Goal: Complete application form

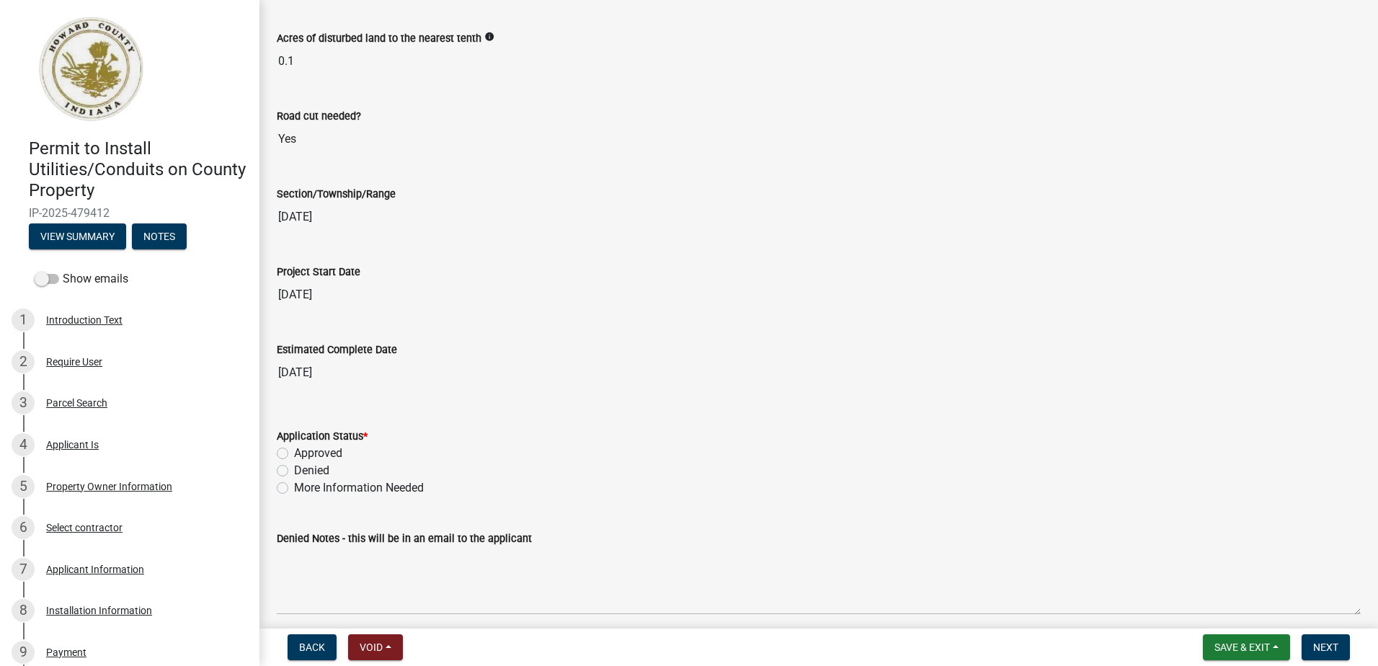
scroll to position [2161, 0]
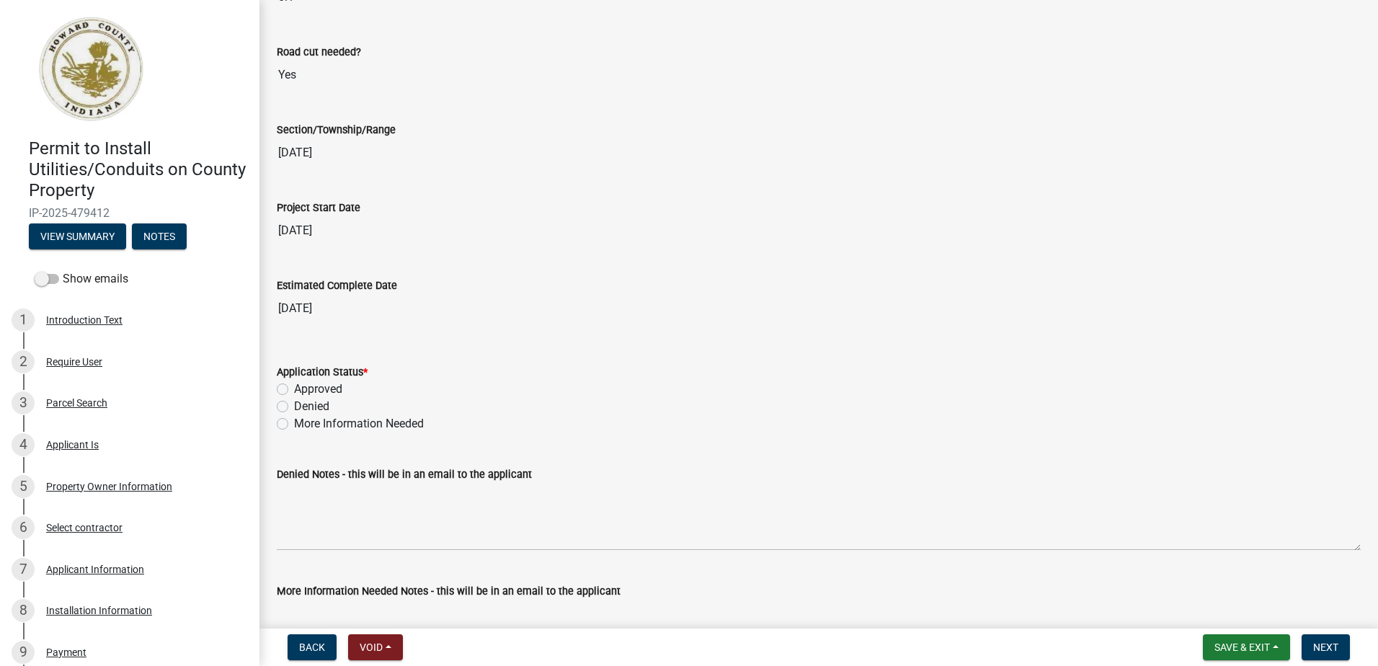
click at [294, 391] on label "Approved" at bounding box center [318, 388] width 48 height 17
click at [294, 390] on input "Approved" at bounding box center [298, 384] width 9 height 9
radio input "true"
click at [294, 424] on label "More Information Needed" at bounding box center [359, 423] width 130 height 17
click at [294, 424] on input "More Information Needed" at bounding box center [298, 419] width 9 height 9
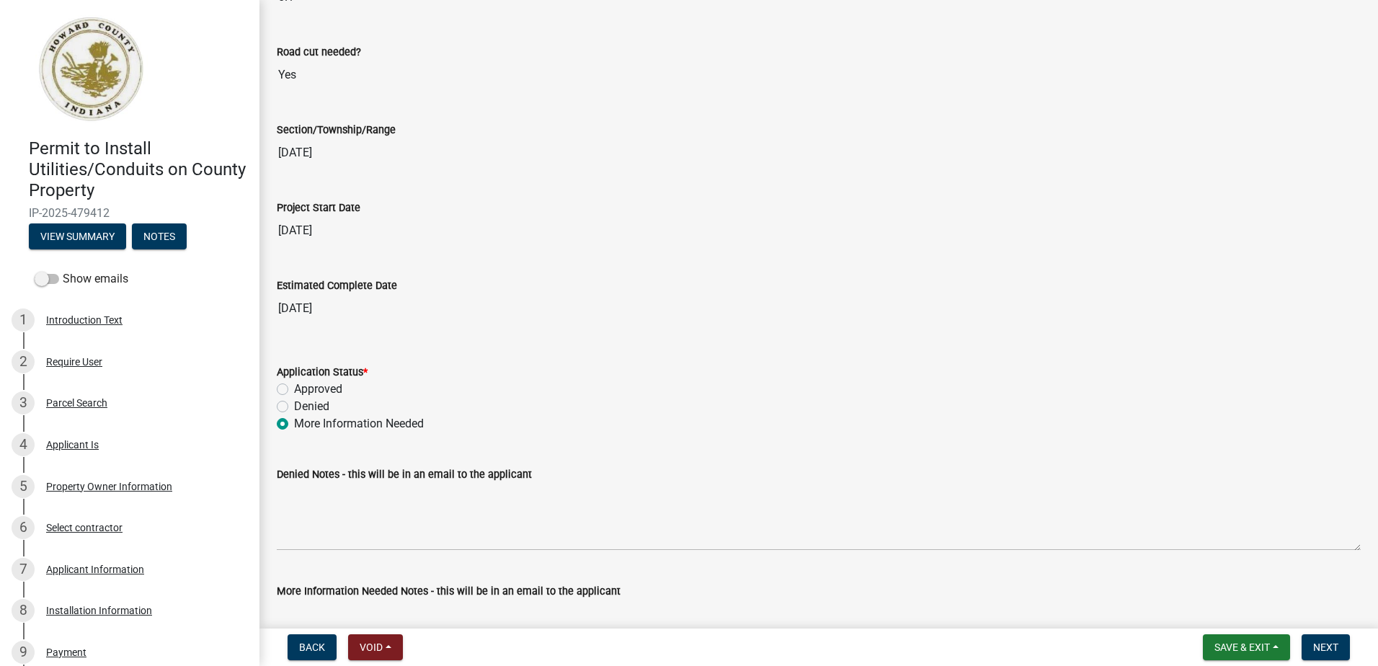
radio input "true"
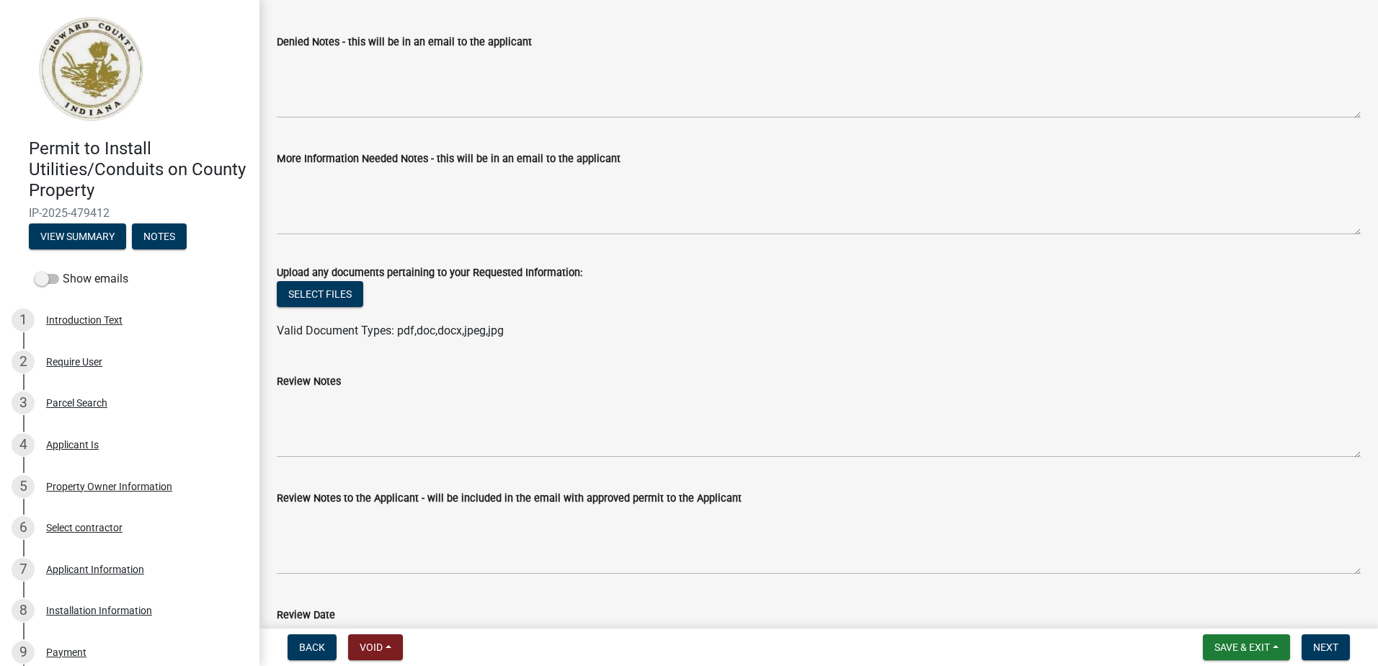
scroll to position [2666, 0]
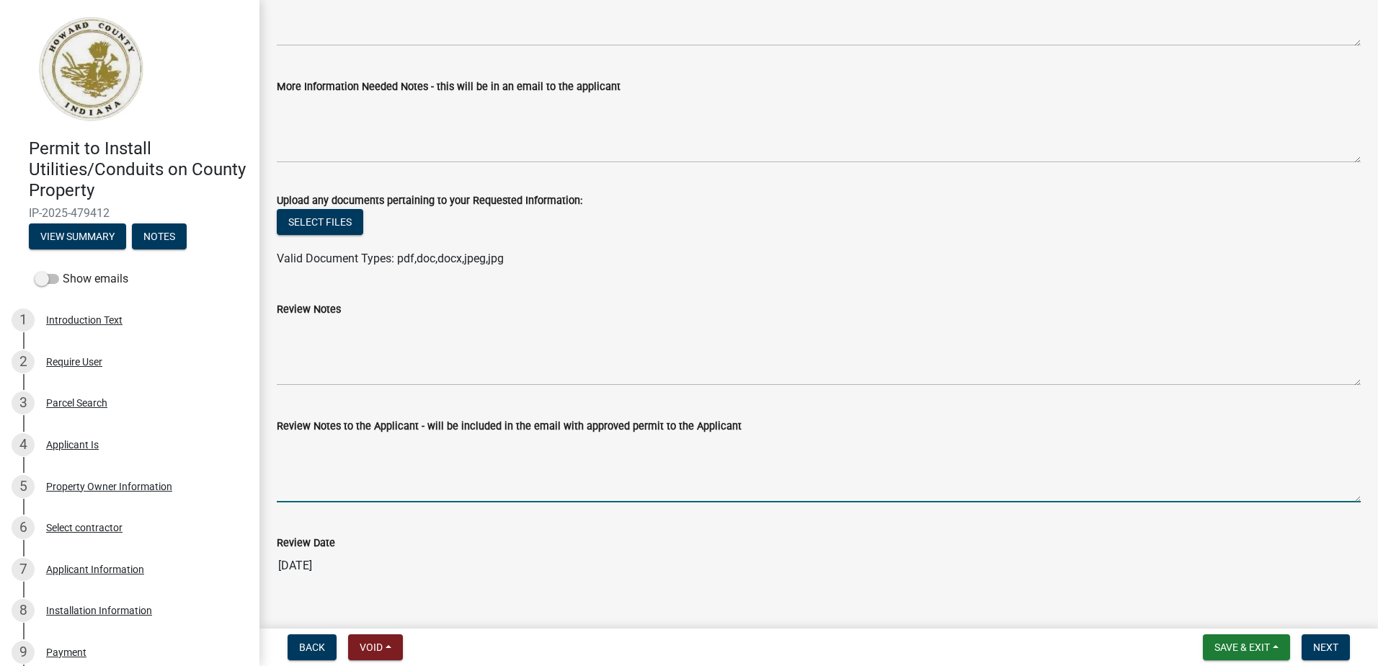
click at [334, 454] on textarea "Review Notes to the Applicant - will be included in the email with approved per…" at bounding box center [819, 468] width 1084 height 68
click at [597, 444] on textarea "I don't believe the plans were attached to this permit." at bounding box center [819, 468] width 1084 height 68
type textarea "I don't believe the plans were attached to this permit. Can you please attach a…"
click at [1329, 646] on span "Next" at bounding box center [1325, 647] width 25 height 12
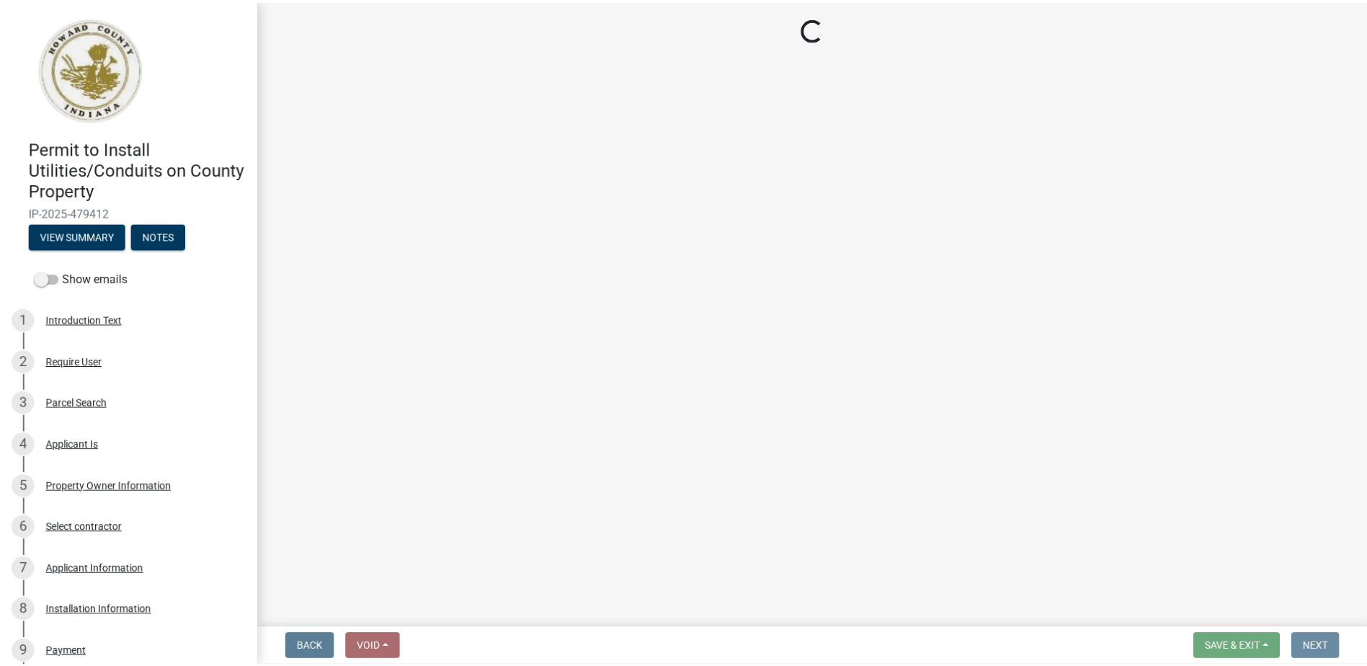
scroll to position [0, 0]
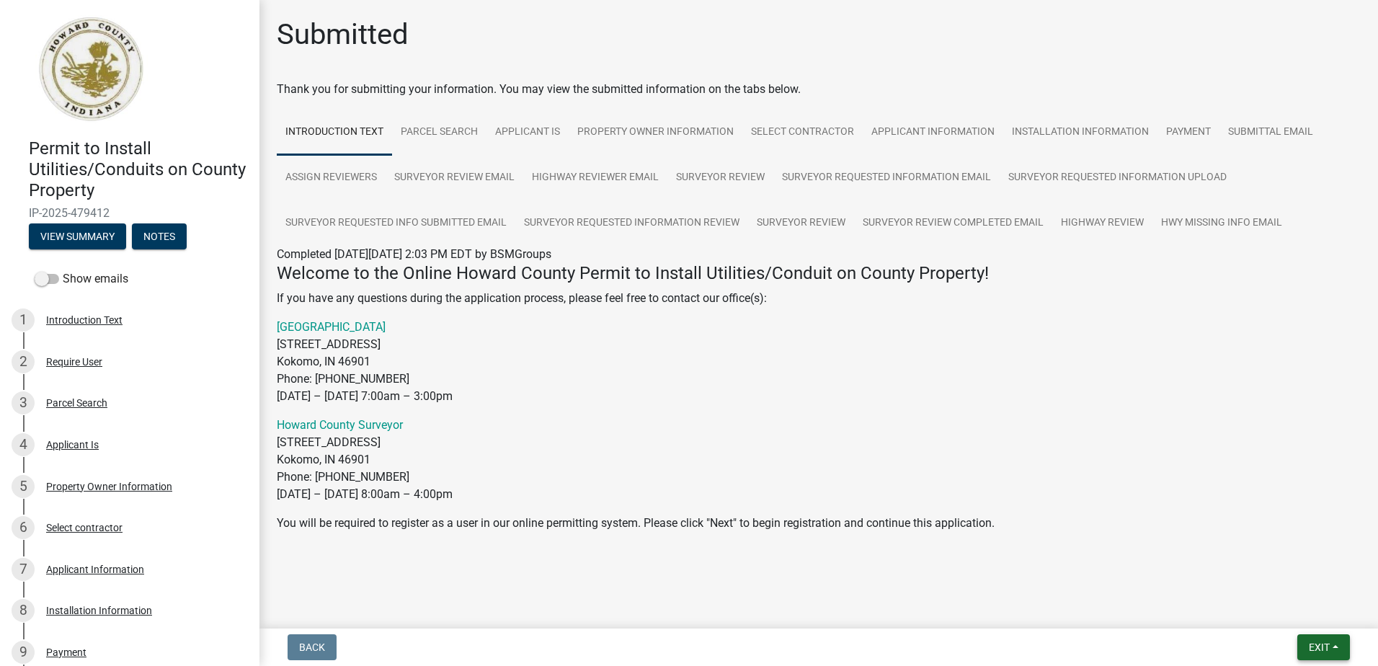
click at [1308, 648] on span "Exit" at bounding box center [1318, 647] width 21 height 12
click at [1286, 608] on button "Save & Exit" at bounding box center [1291, 609] width 115 height 35
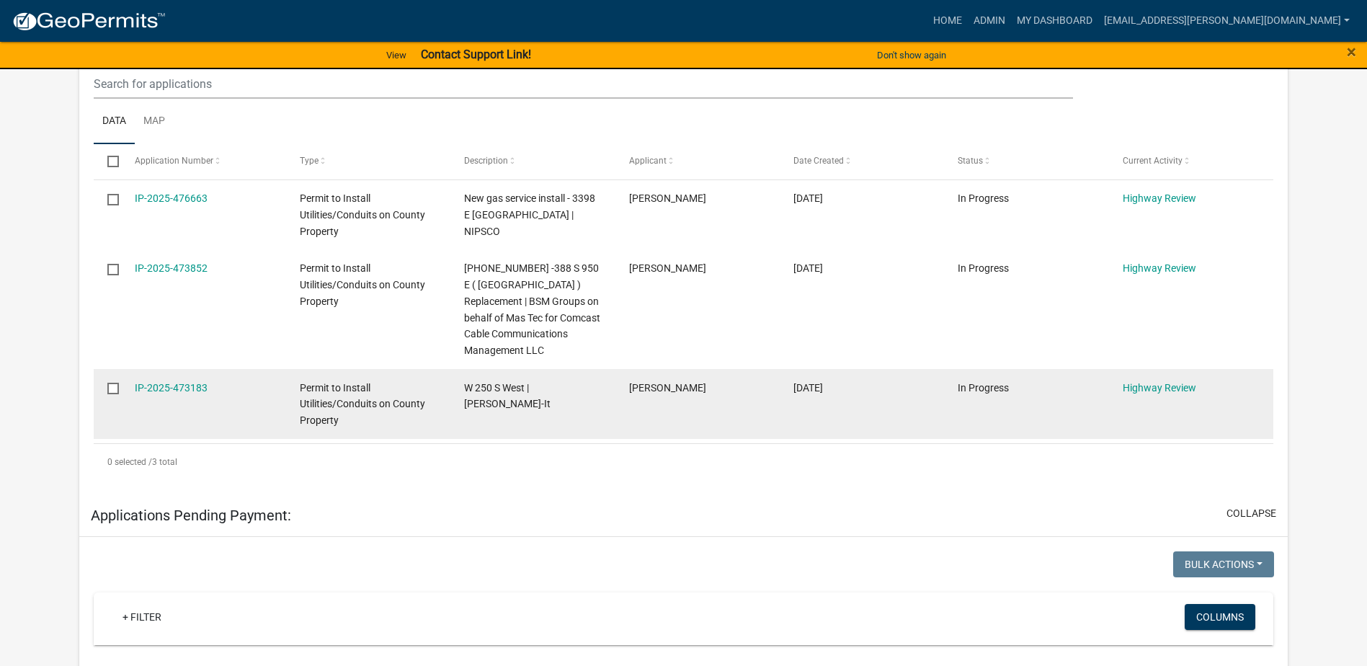
scroll to position [288, 0]
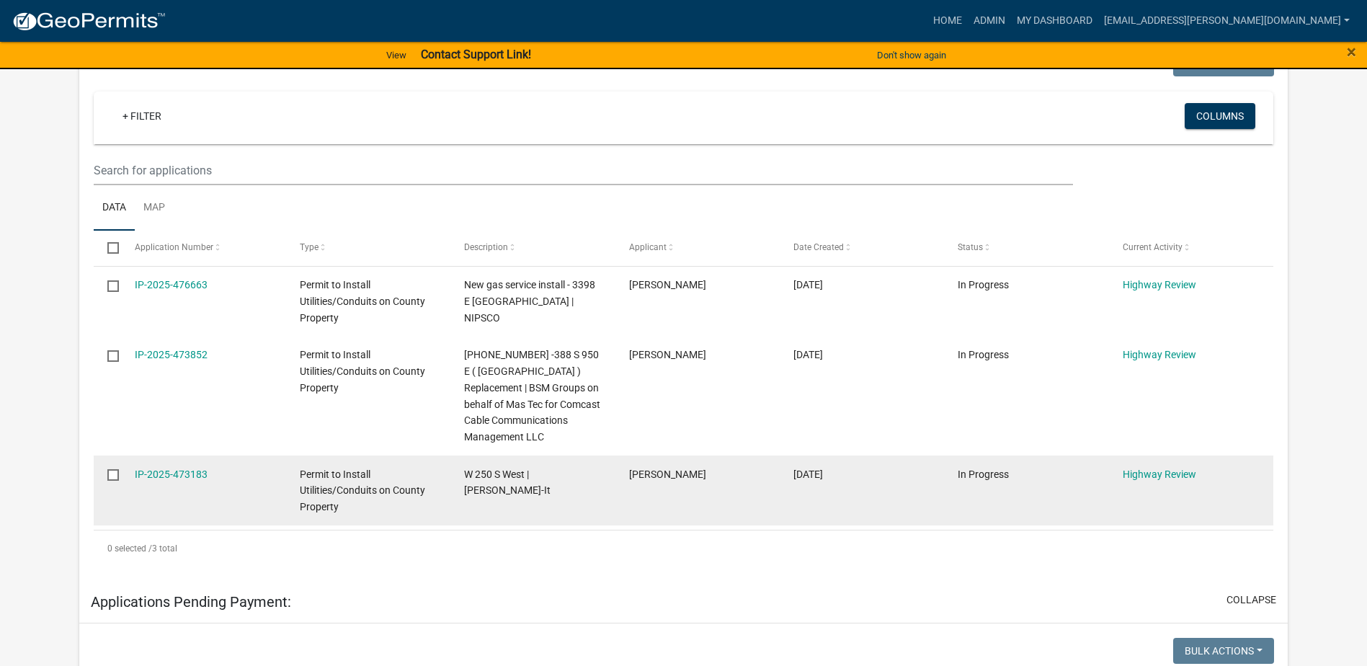
click at [184, 464] on datatable-body-cell "IP-2025-473183" at bounding box center [203, 490] width 164 height 70
click at [195, 468] on link "IP-2025-473183" at bounding box center [171, 474] width 73 height 12
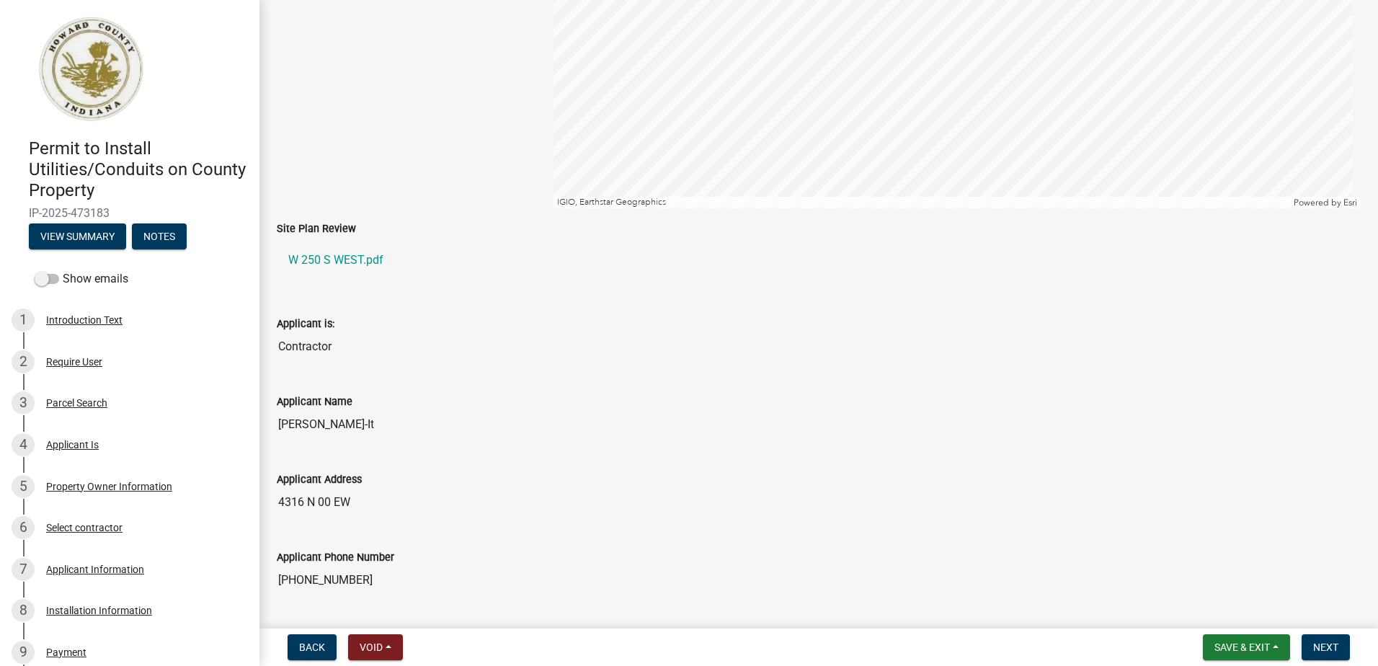
scroll to position [216, 0]
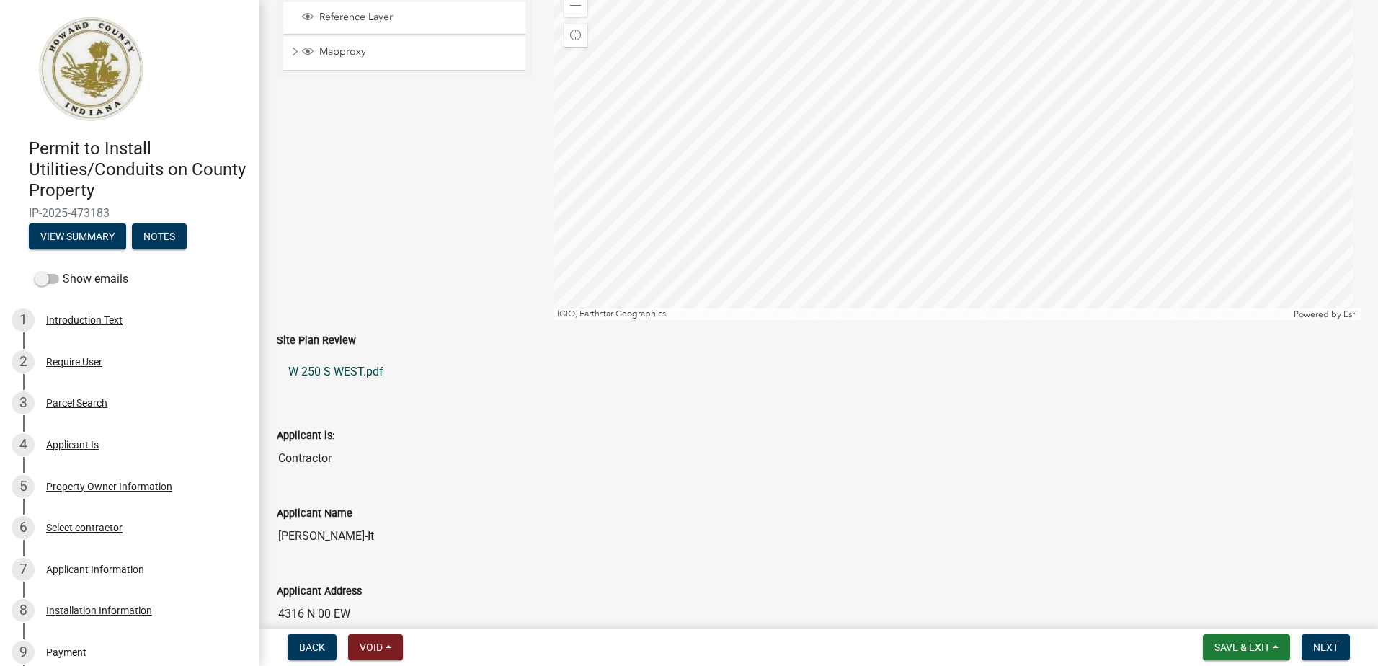
click at [367, 372] on link "W 250 S WEST.pdf" at bounding box center [819, 371] width 1084 height 35
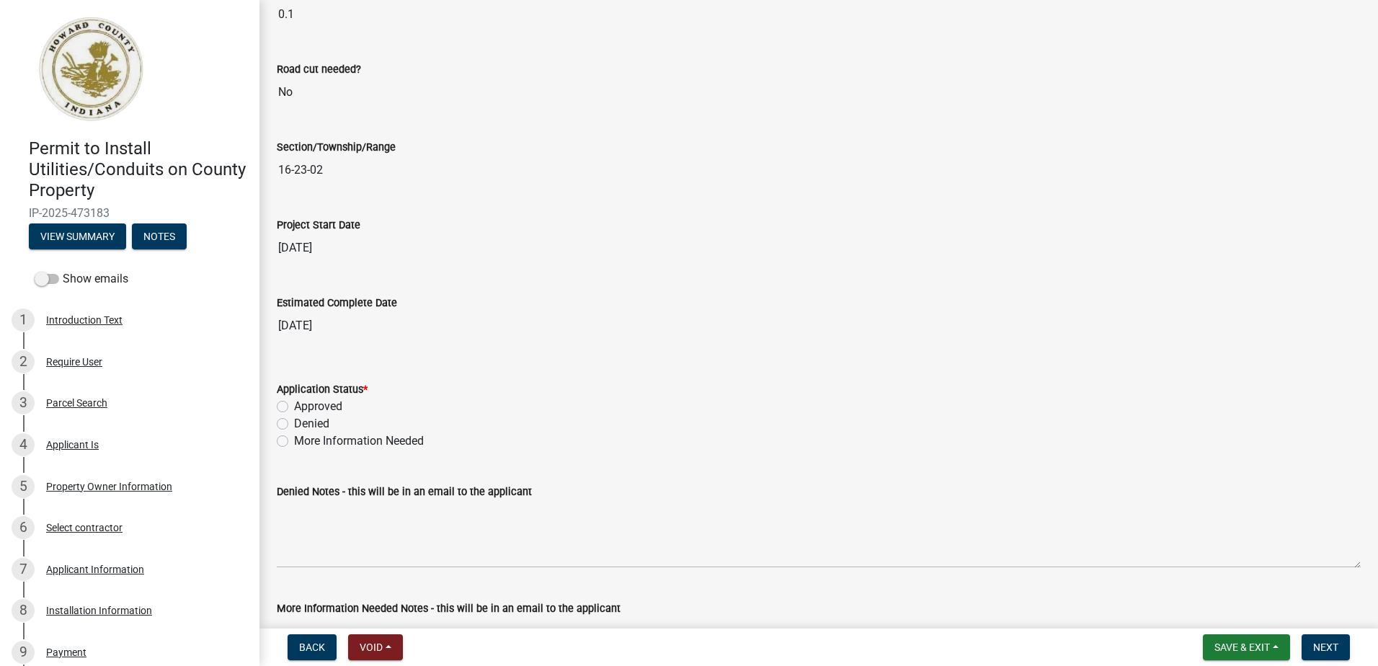
scroll to position [2378, 0]
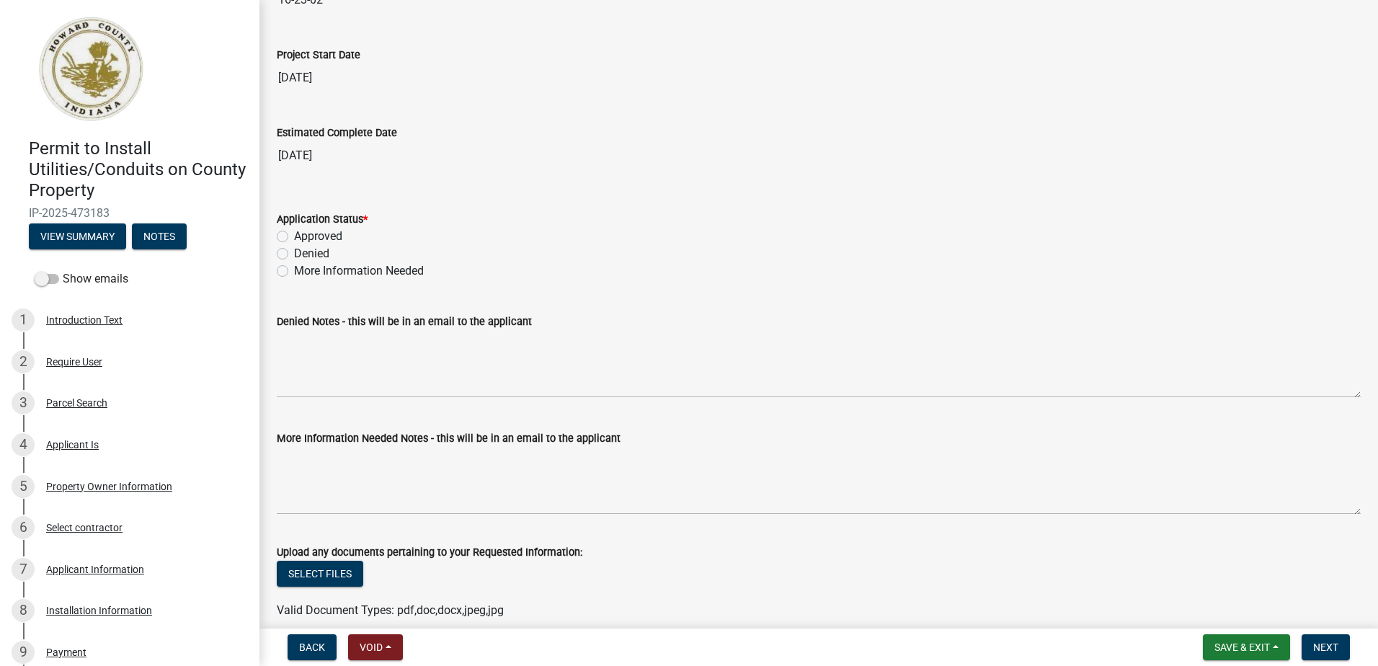
click at [294, 238] on label "Approved" at bounding box center [318, 236] width 48 height 17
click at [294, 237] on input "Approved" at bounding box center [298, 232] width 9 height 9
radio input "true"
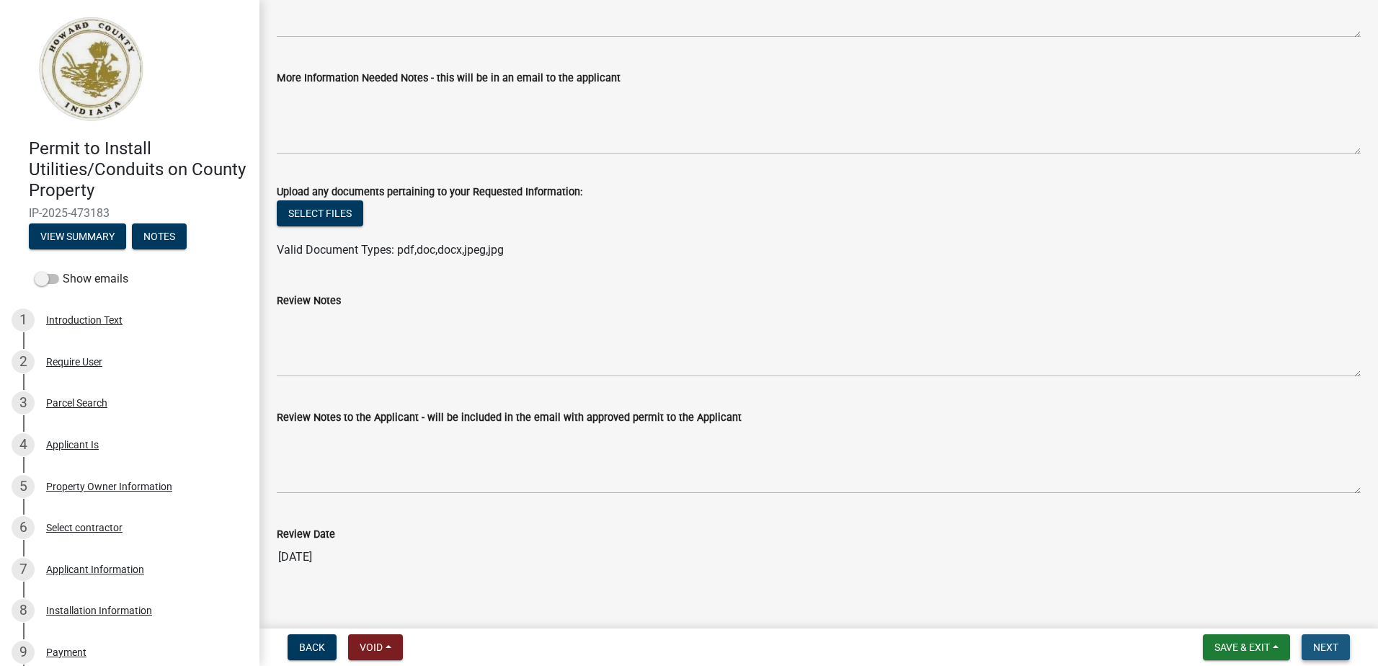
click at [1317, 648] on span "Next" at bounding box center [1325, 647] width 25 height 12
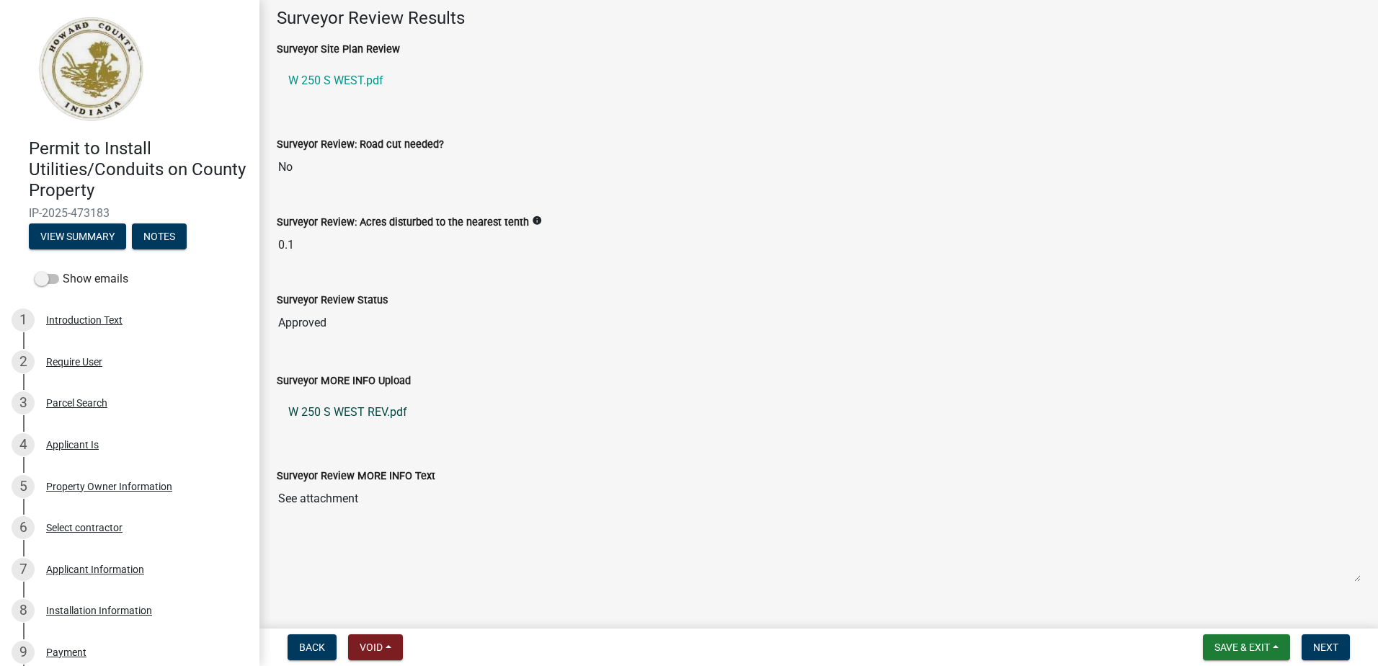
scroll to position [360, 0]
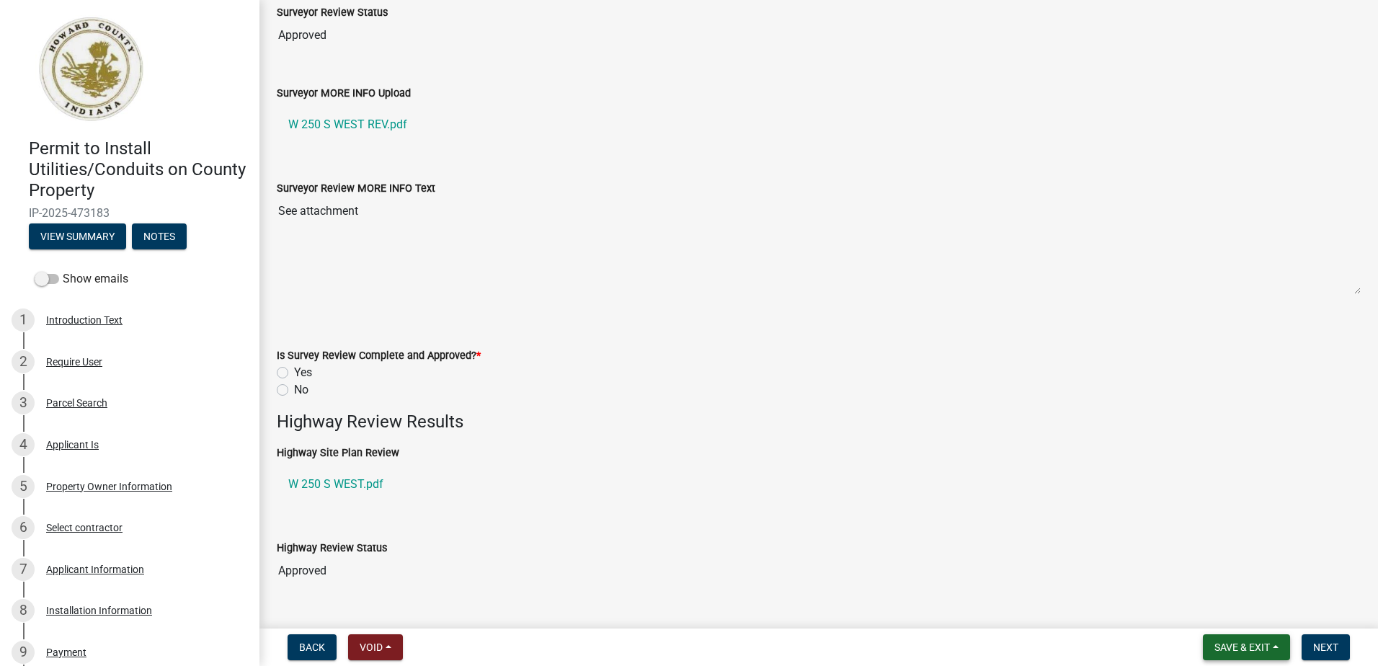
click at [1251, 648] on span "Save & Exit" at bounding box center [1241, 647] width 55 height 12
click at [1223, 613] on button "Save & Exit" at bounding box center [1231, 609] width 115 height 35
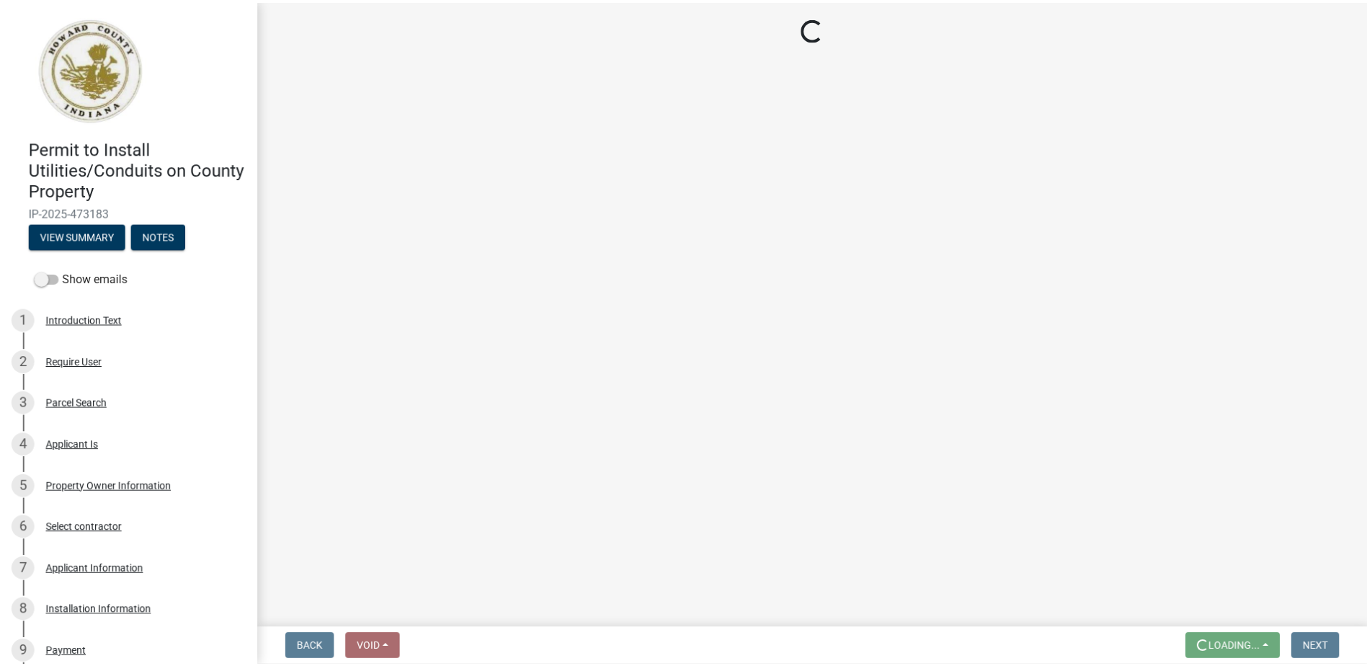
scroll to position [0, 0]
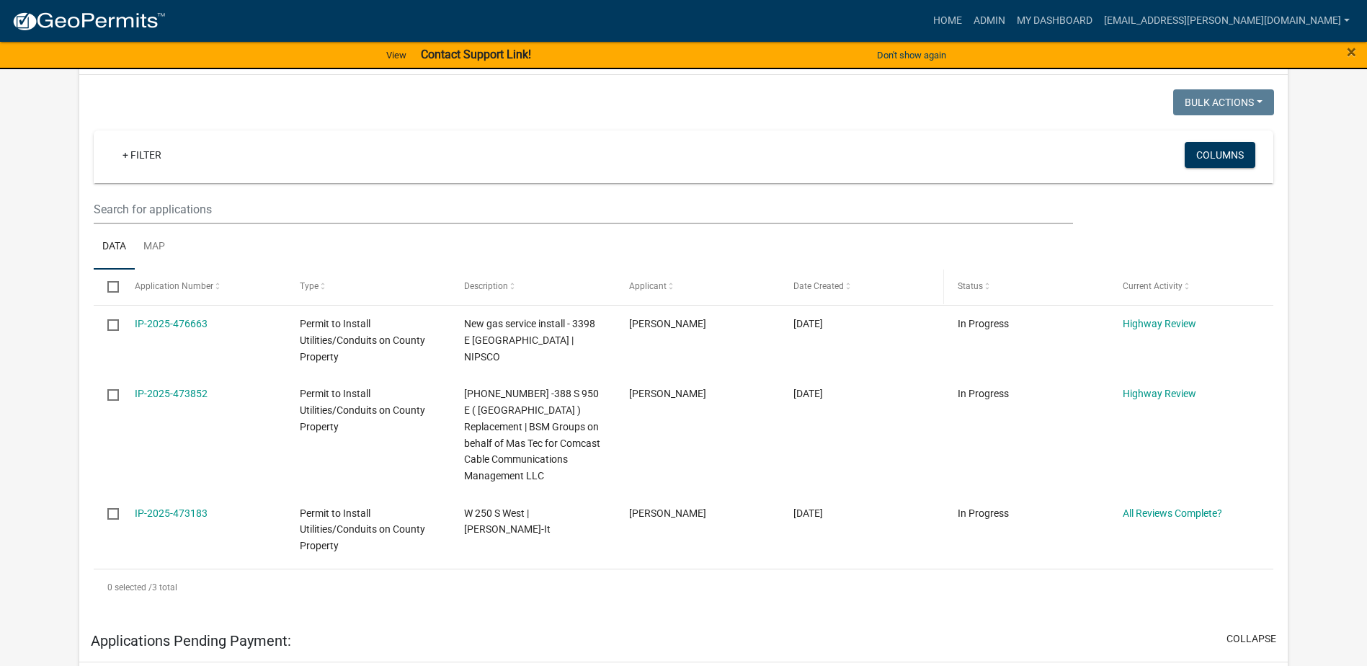
scroll to position [288, 0]
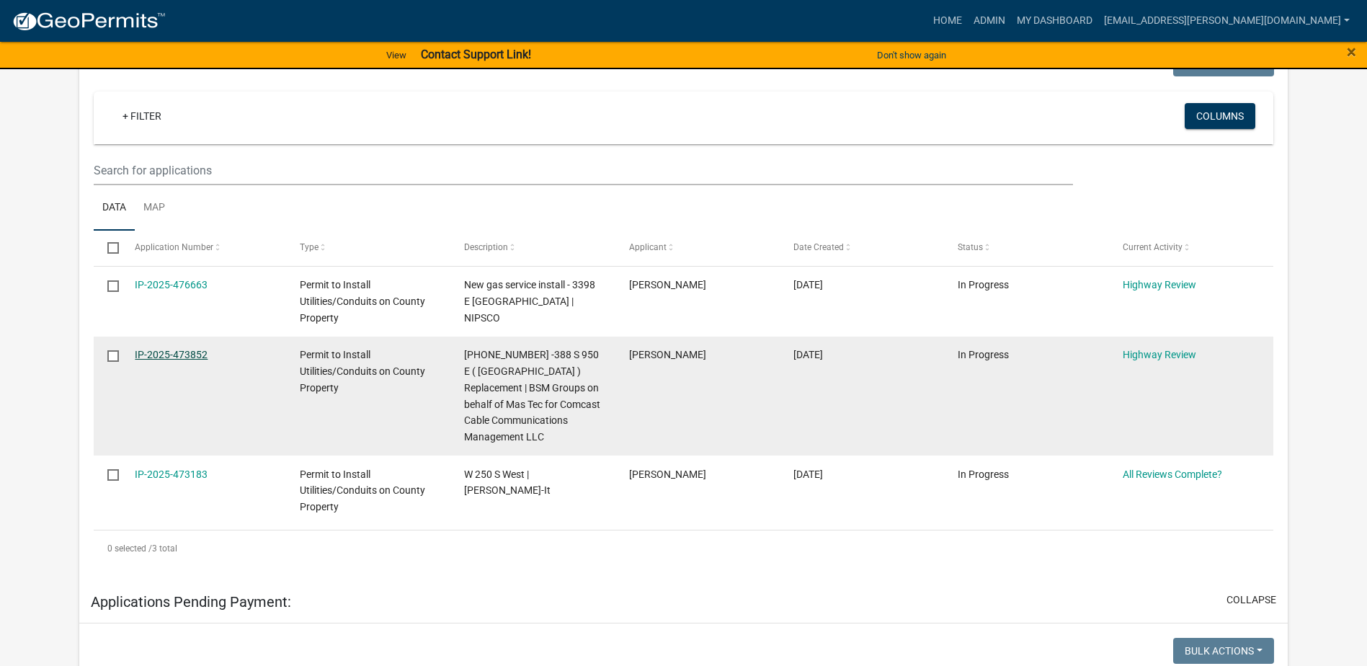
click at [171, 355] on link "IP-2025-473852" at bounding box center [171, 355] width 73 height 12
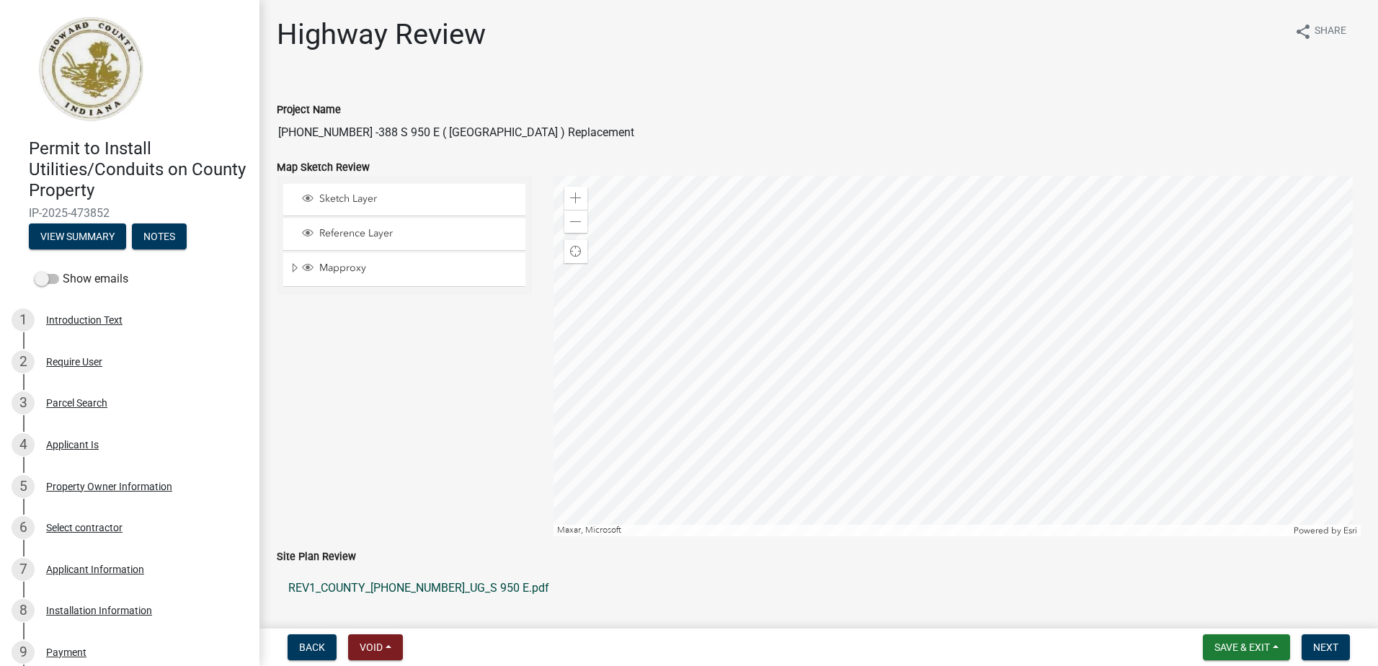
click at [411, 587] on link "REV1_COUNTY_25-01395-01_UG_S 950 E.pdf" at bounding box center [819, 588] width 1084 height 35
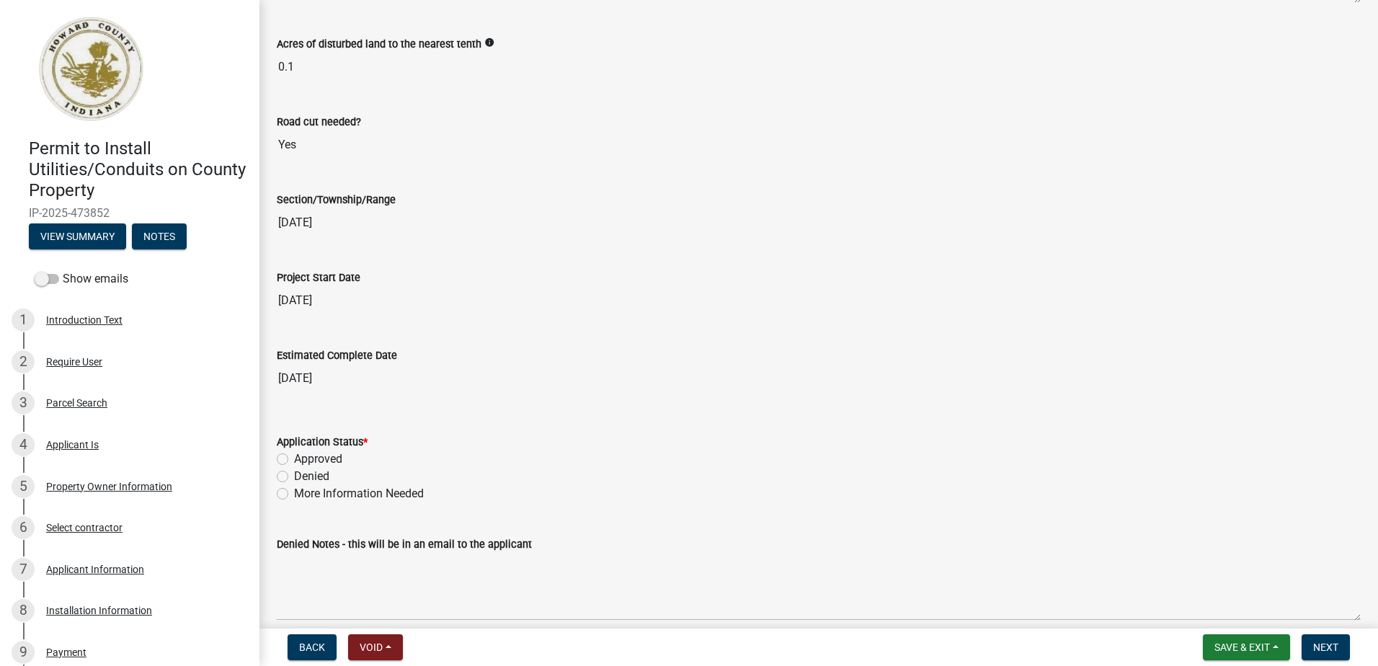
scroll to position [2234, 0]
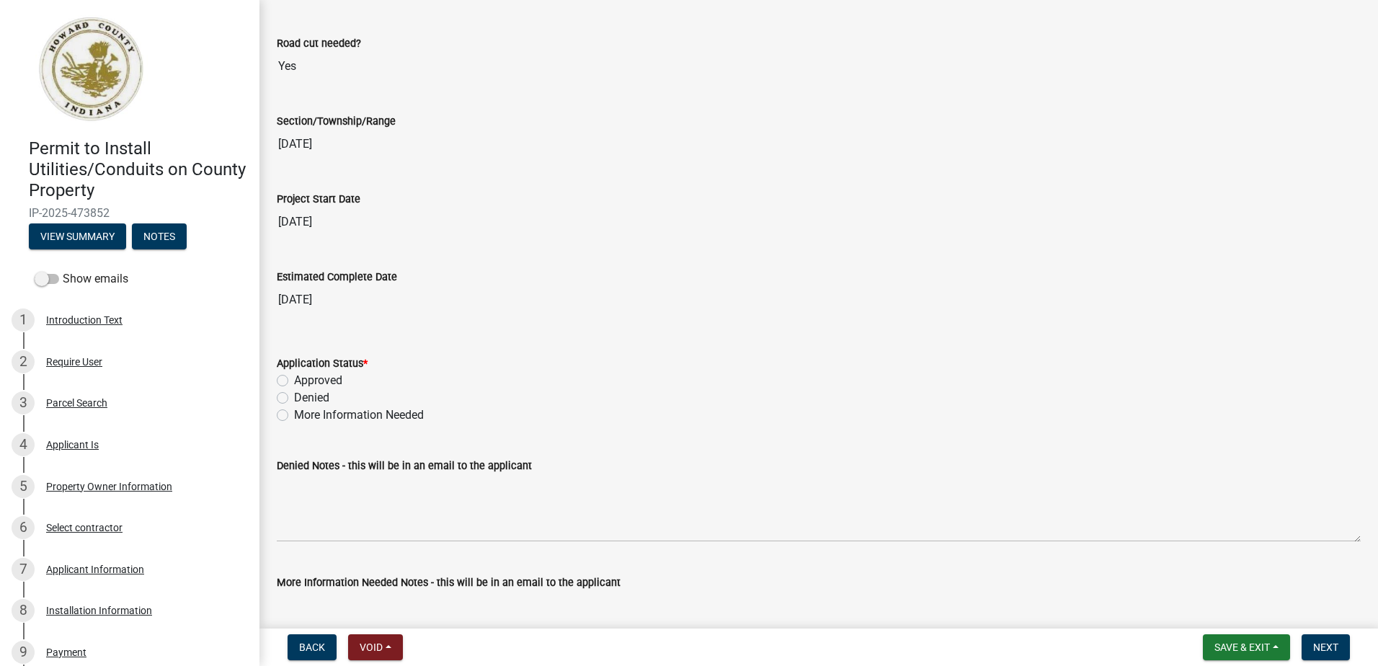
click at [294, 379] on label "Approved" at bounding box center [318, 380] width 48 height 17
click at [294, 379] on input "Approved" at bounding box center [298, 376] width 9 height 9
radio input "true"
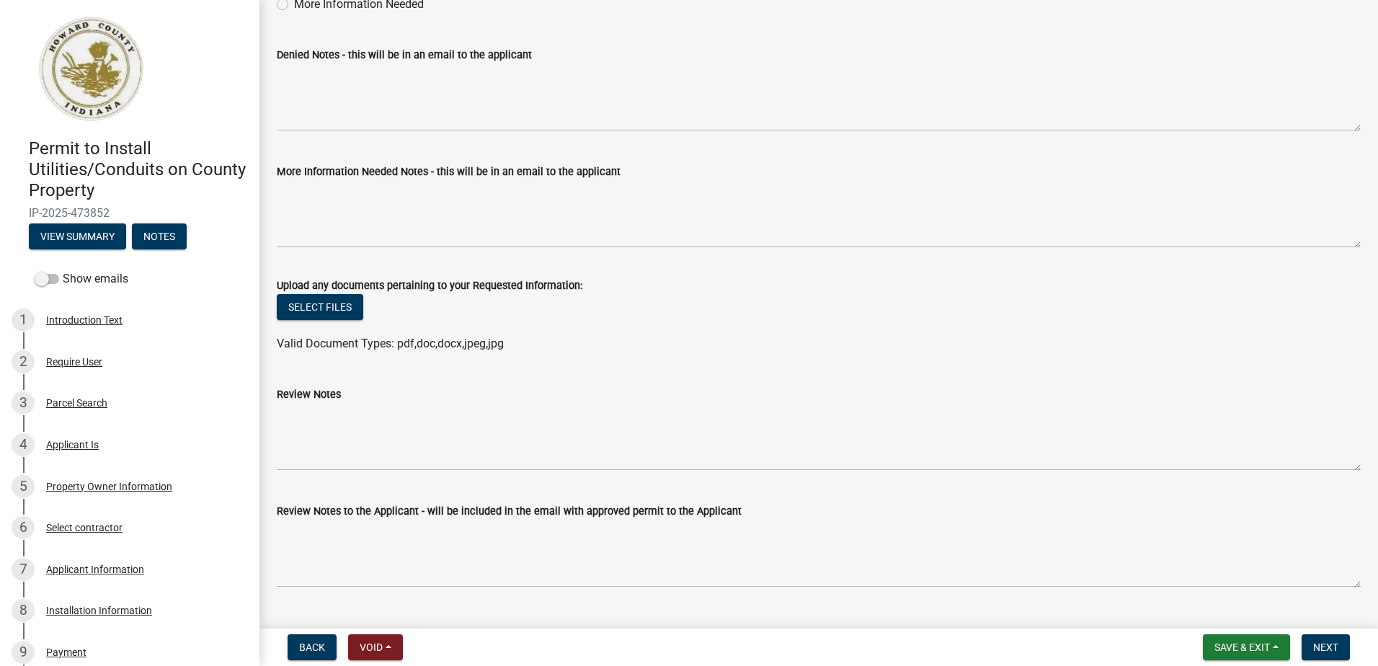
scroll to position [2738, 0]
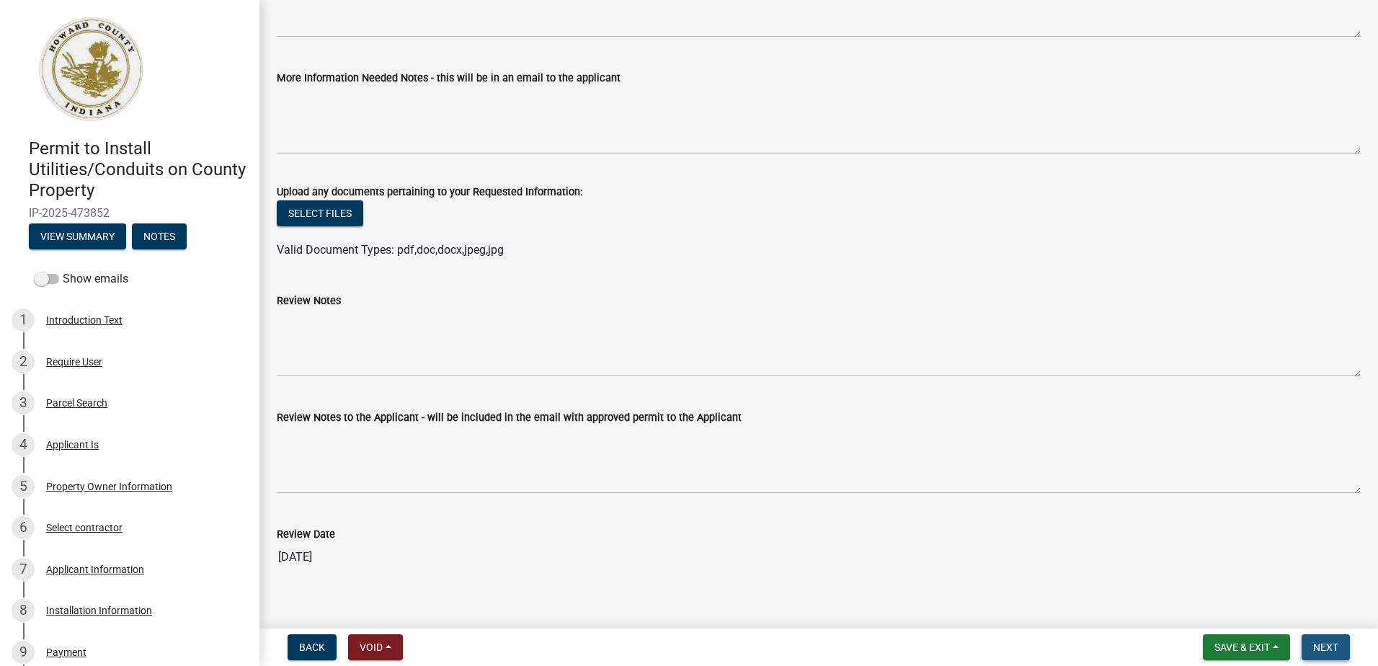
click at [1321, 642] on span "Next" at bounding box center [1325, 647] width 25 height 12
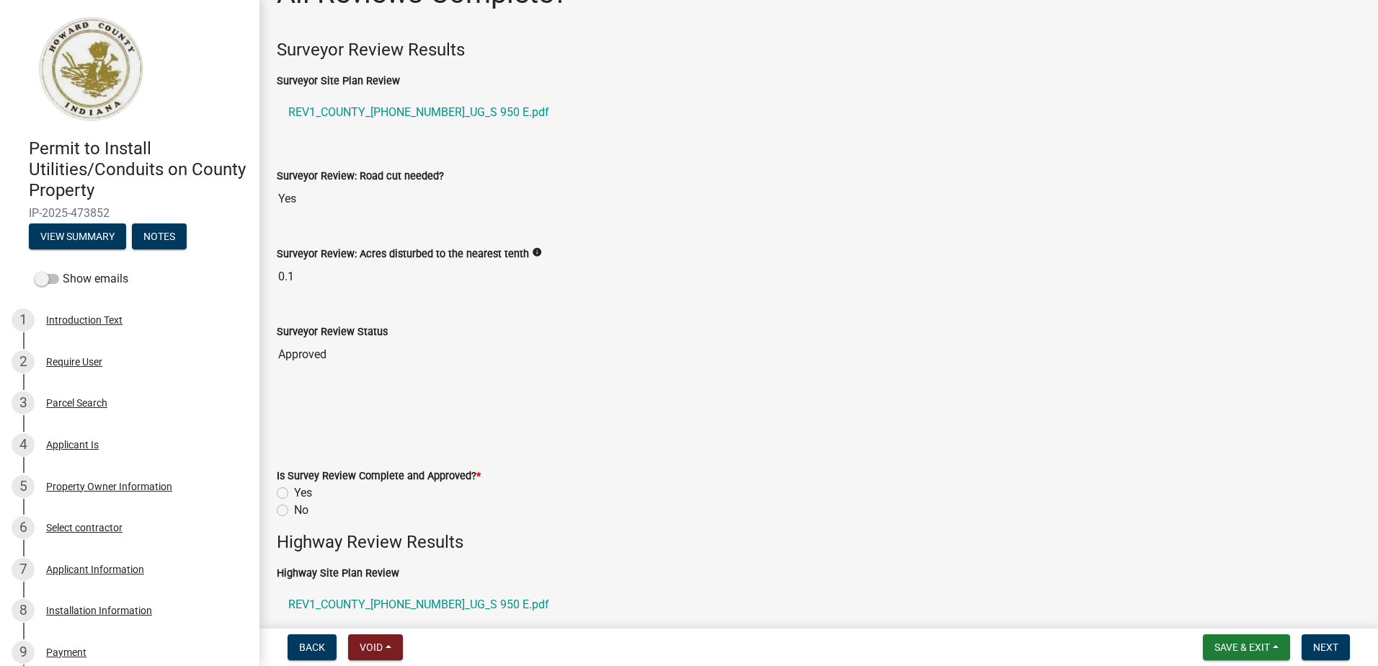
scroll to position [144, 0]
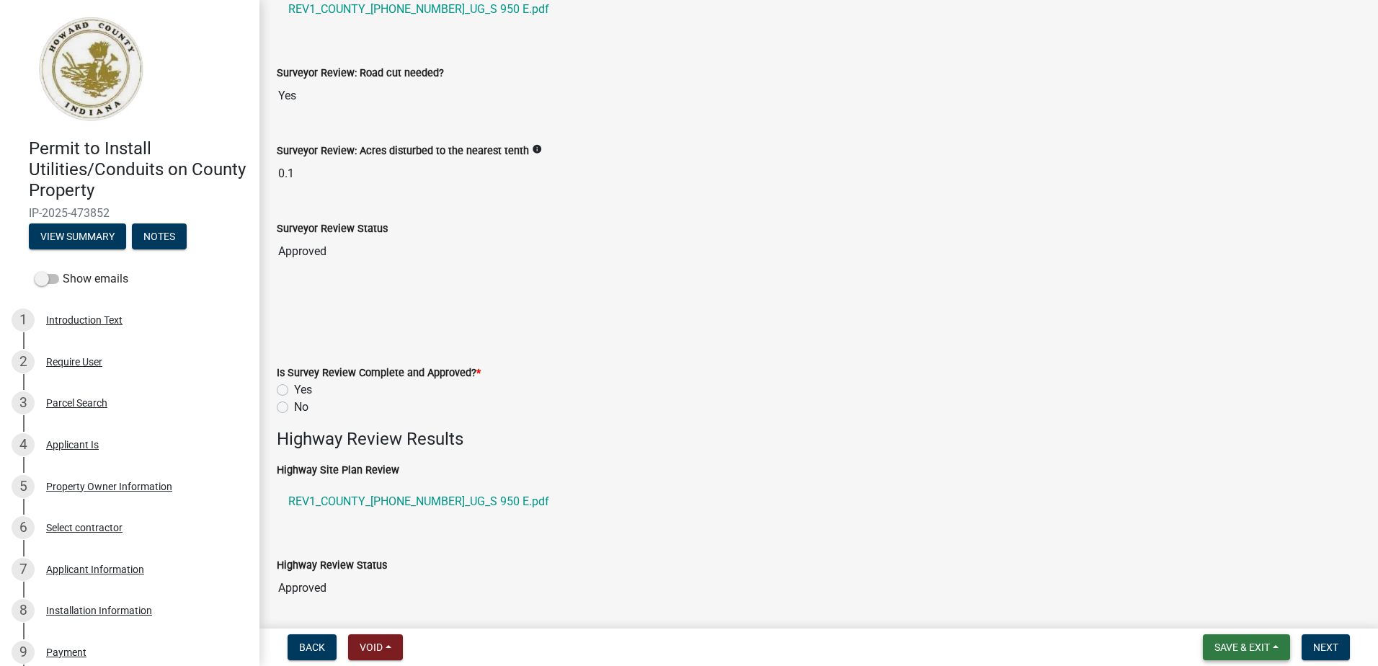
click at [1266, 651] on span "Save & Exit" at bounding box center [1241, 647] width 55 height 12
click at [1214, 613] on button "Save & Exit" at bounding box center [1231, 609] width 115 height 35
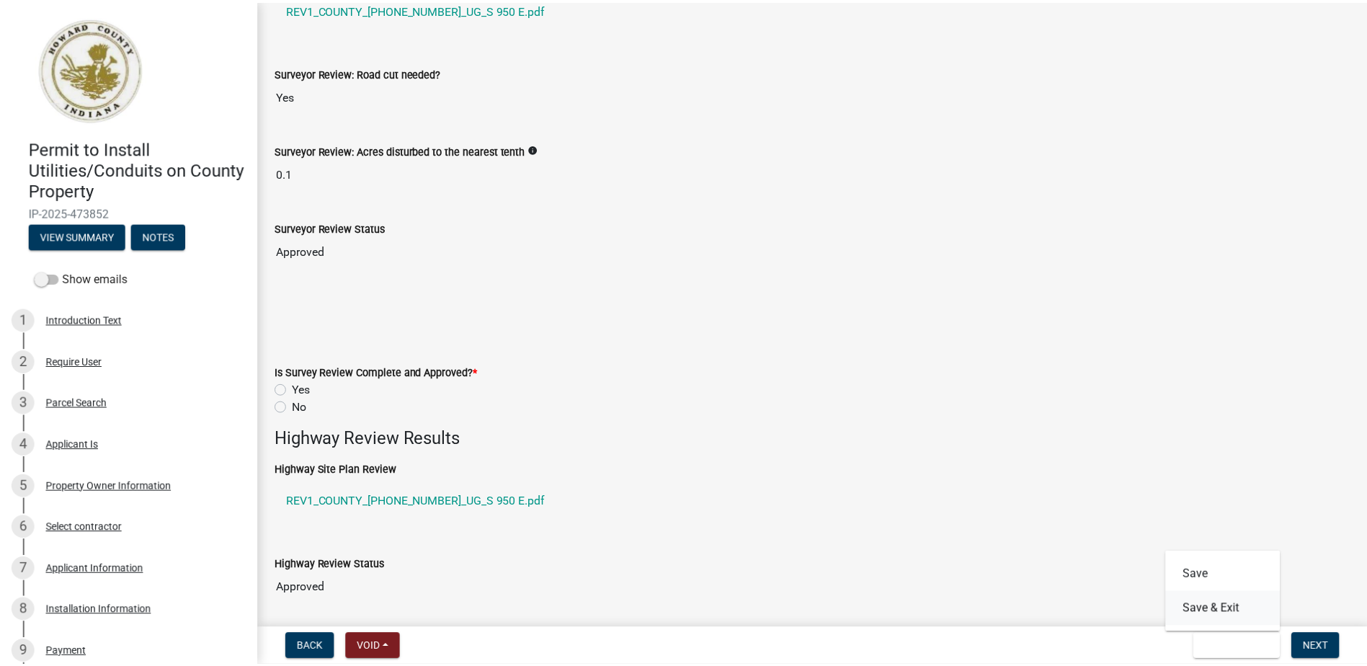
scroll to position [0, 0]
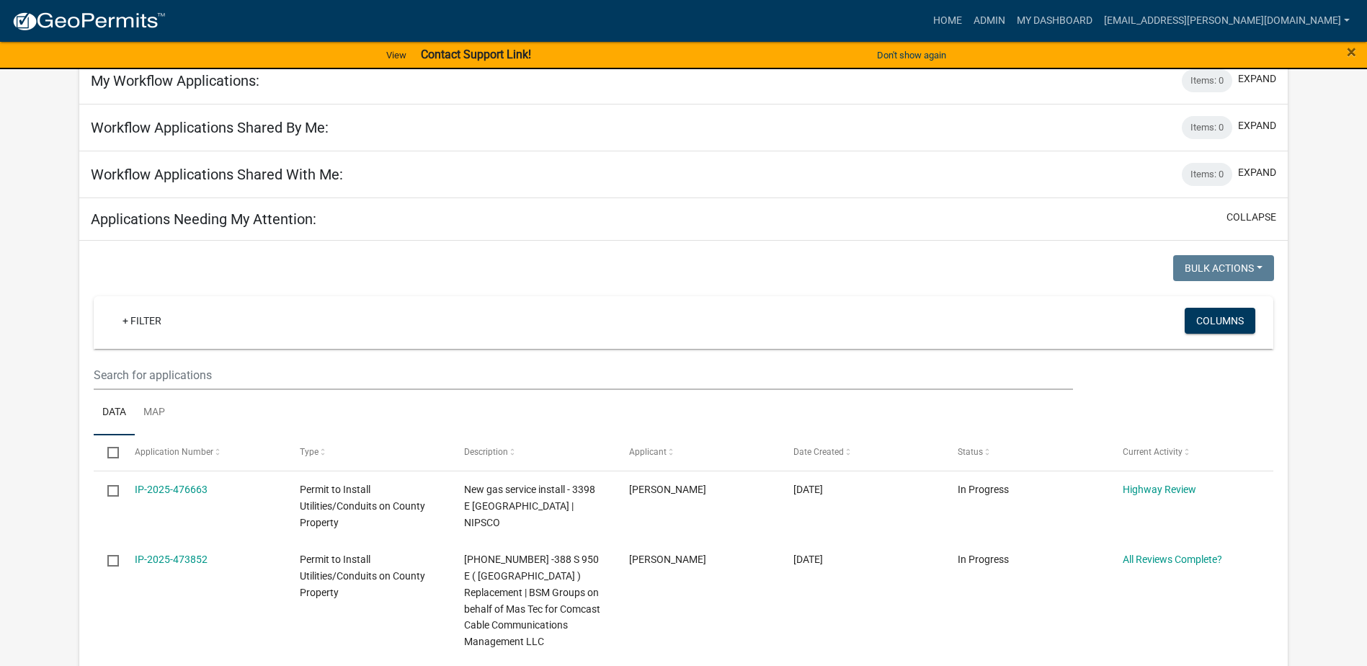
scroll to position [288, 0]
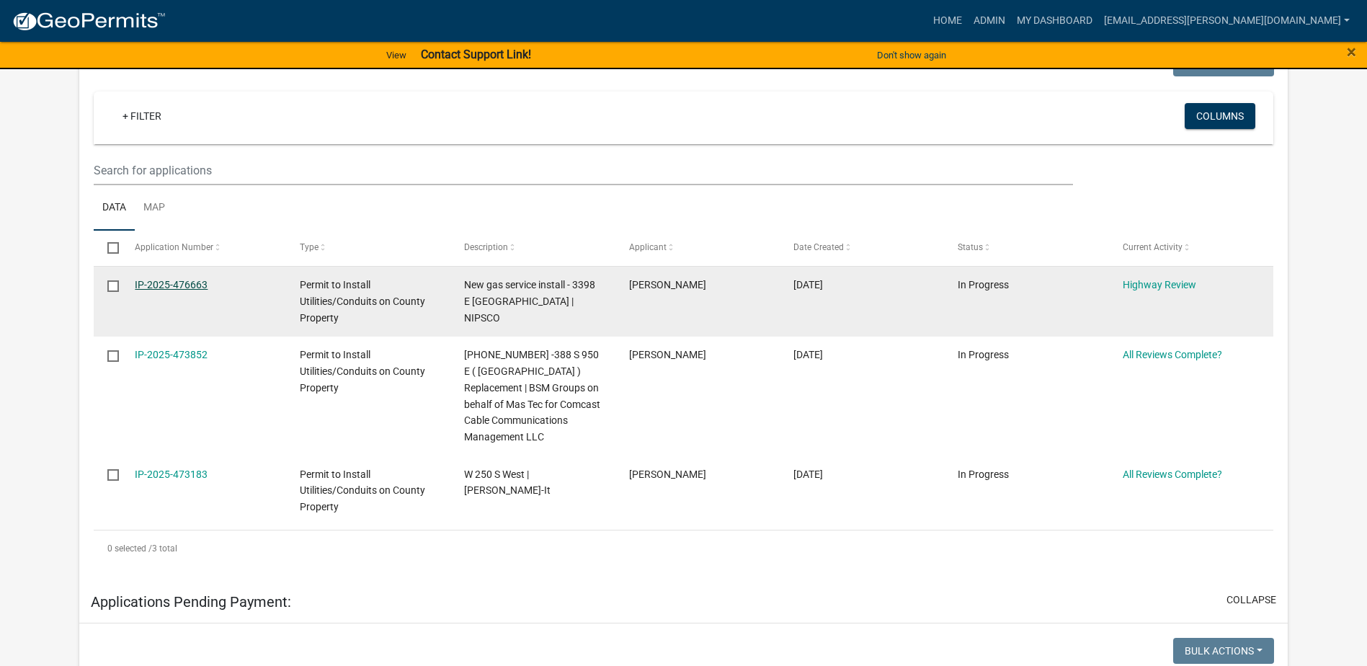
click at [196, 286] on link "IP-2025-476663" at bounding box center [171, 285] width 73 height 12
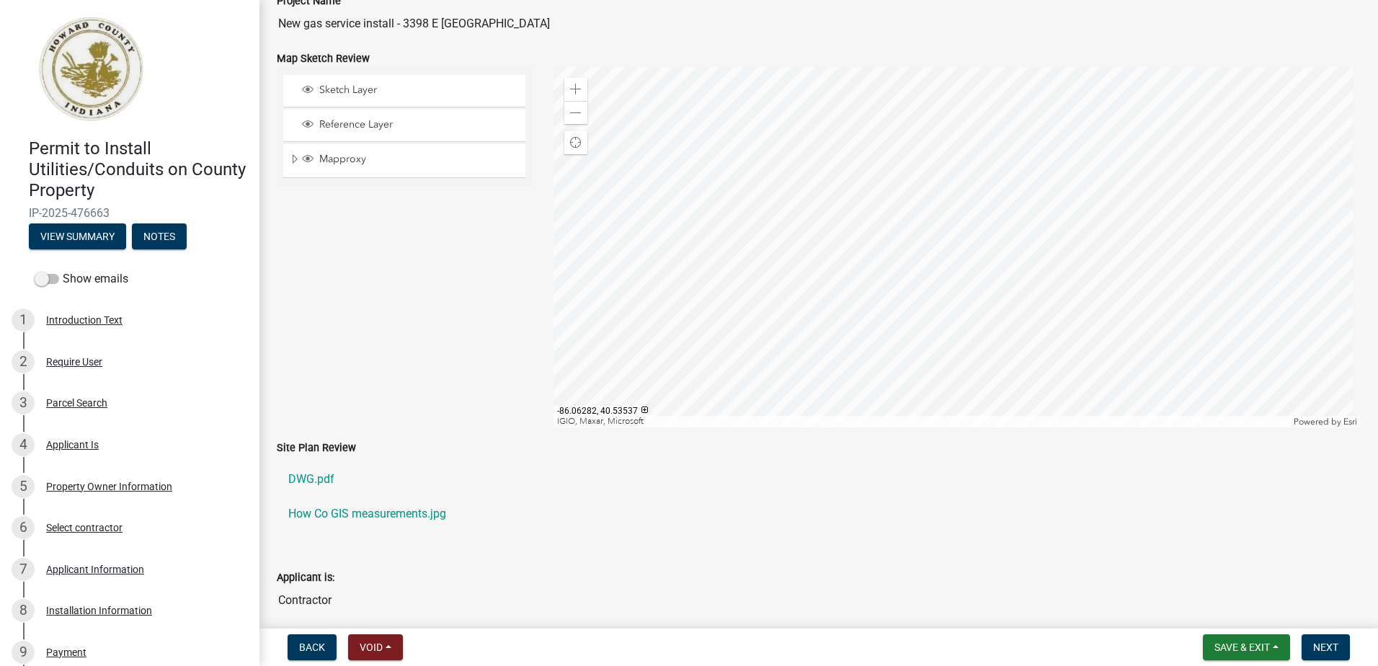
scroll to position [288, 0]
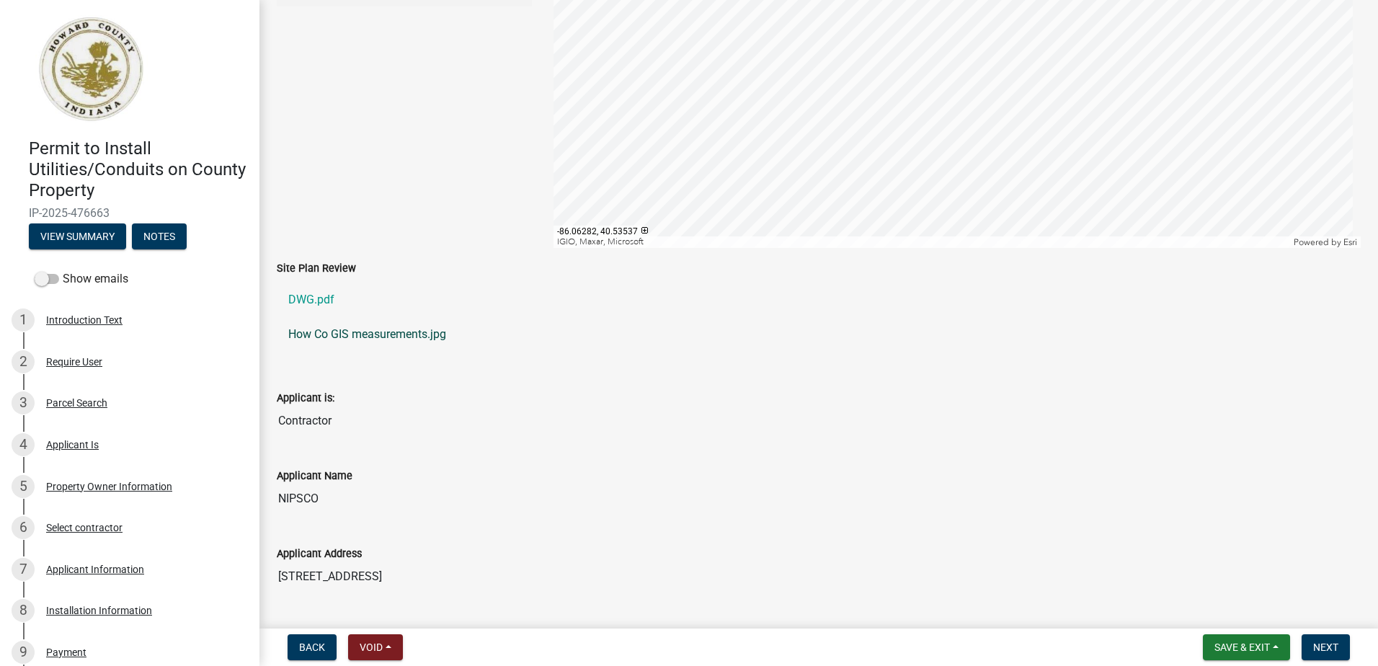
click at [322, 334] on link "How Co GIS measurements.jpg" at bounding box center [819, 334] width 1084 height 35
click at [302, 298] on link "DWG.pdf" at bounding box center [819, 299] width 1084 height 35
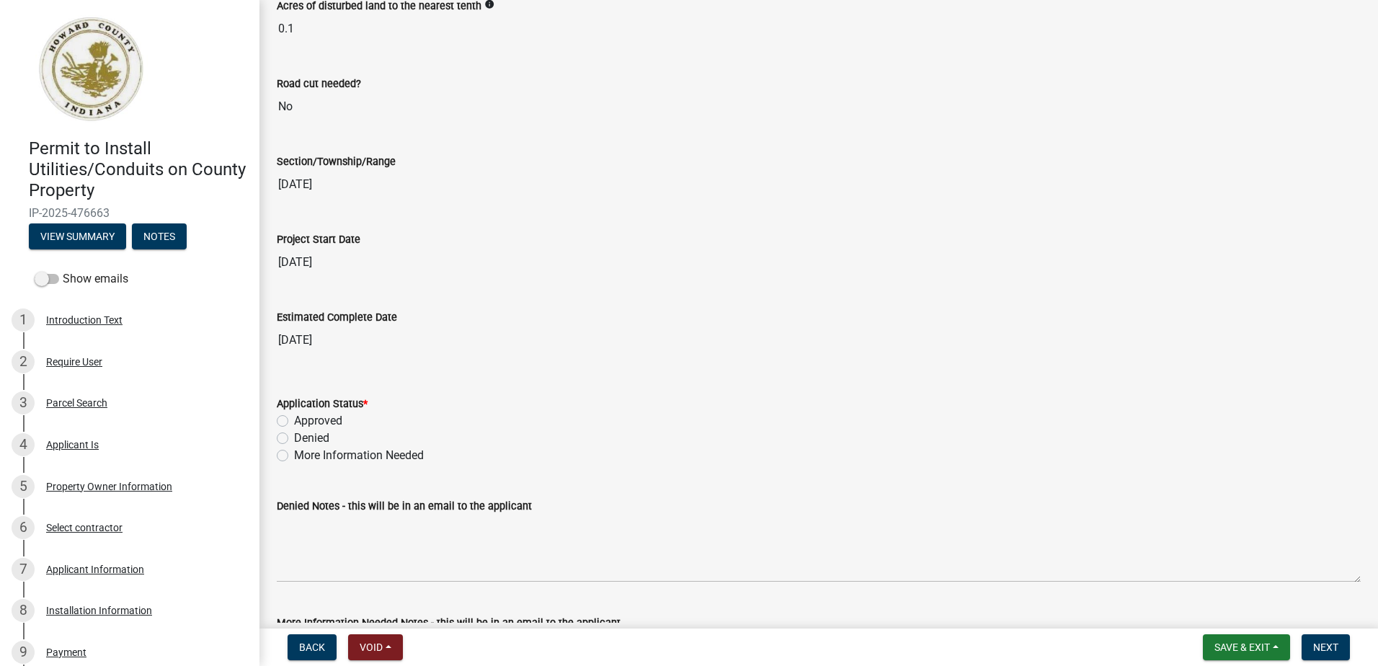
scroll to position [2234, 0]
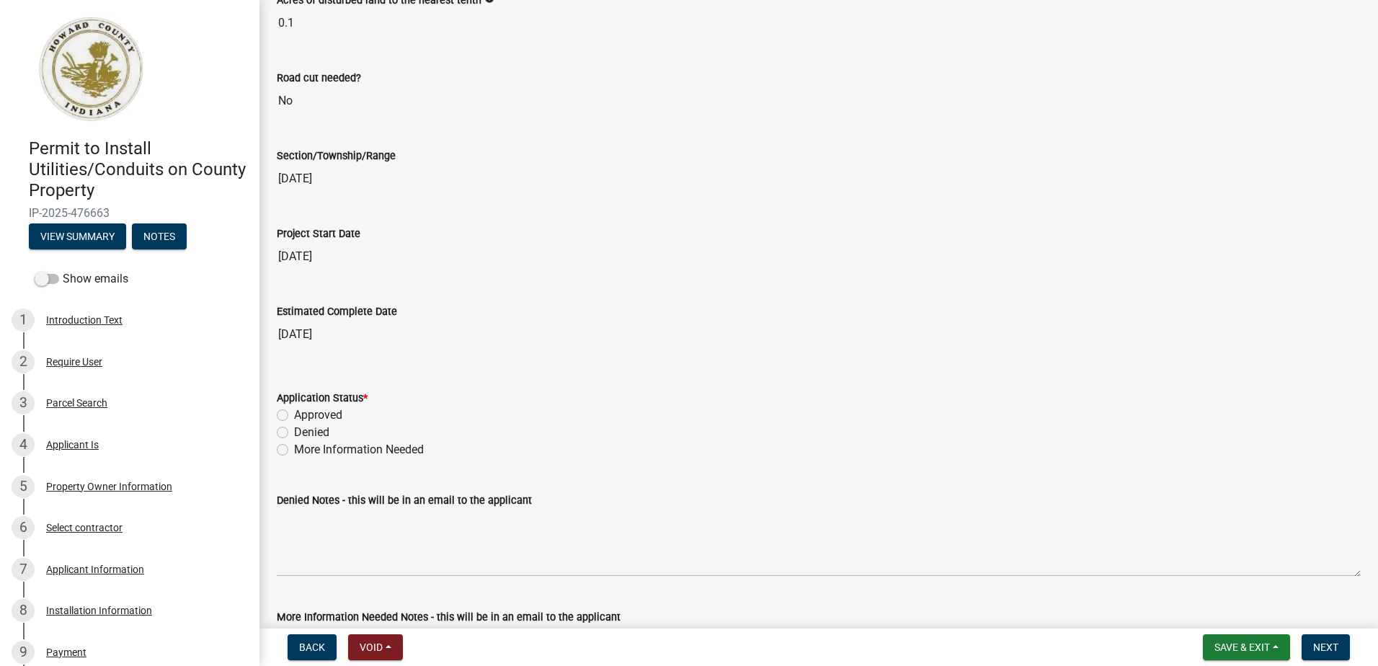
click at [294, 414] on label "Approved" at bounding box center [318, 414] width 48 height 17
click at [294, 414] on input "Approved" at bounding box center [298, 410] width 9 height 9
radio input "true"
click at [1328, 646] on span "Next" at bounding box center [1325, 647] width 25 height 12
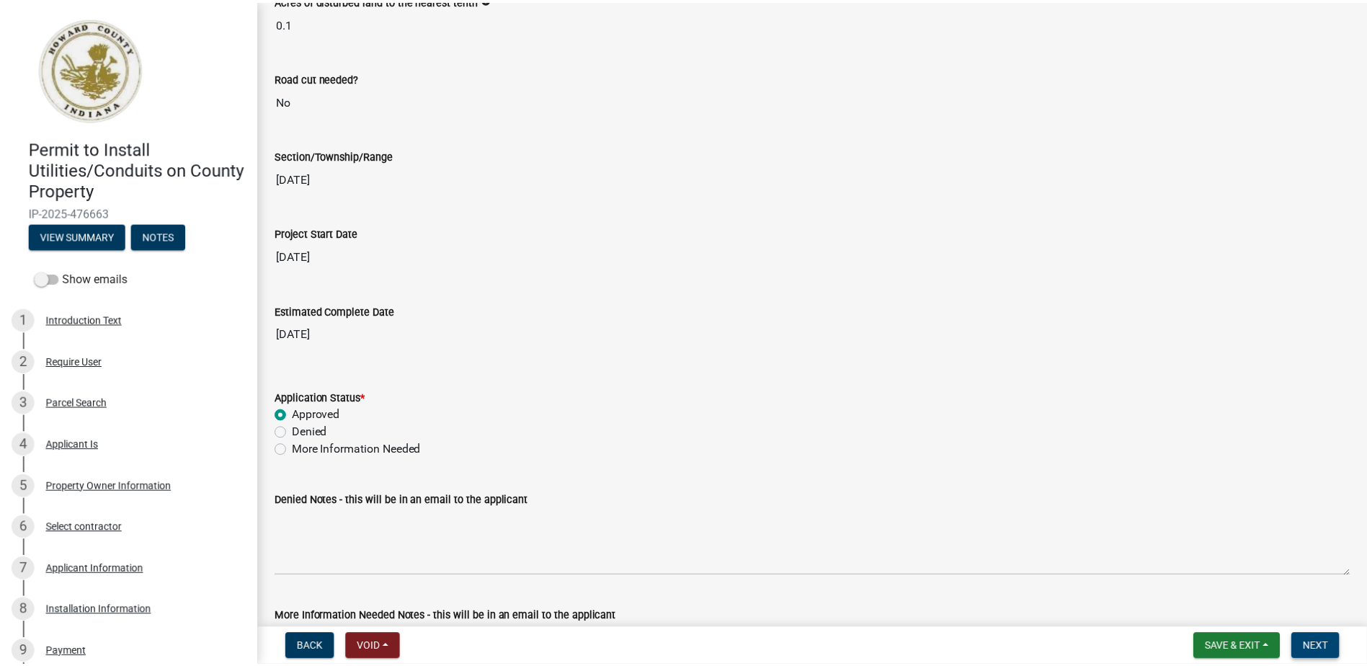
scroll to position [0, 0]
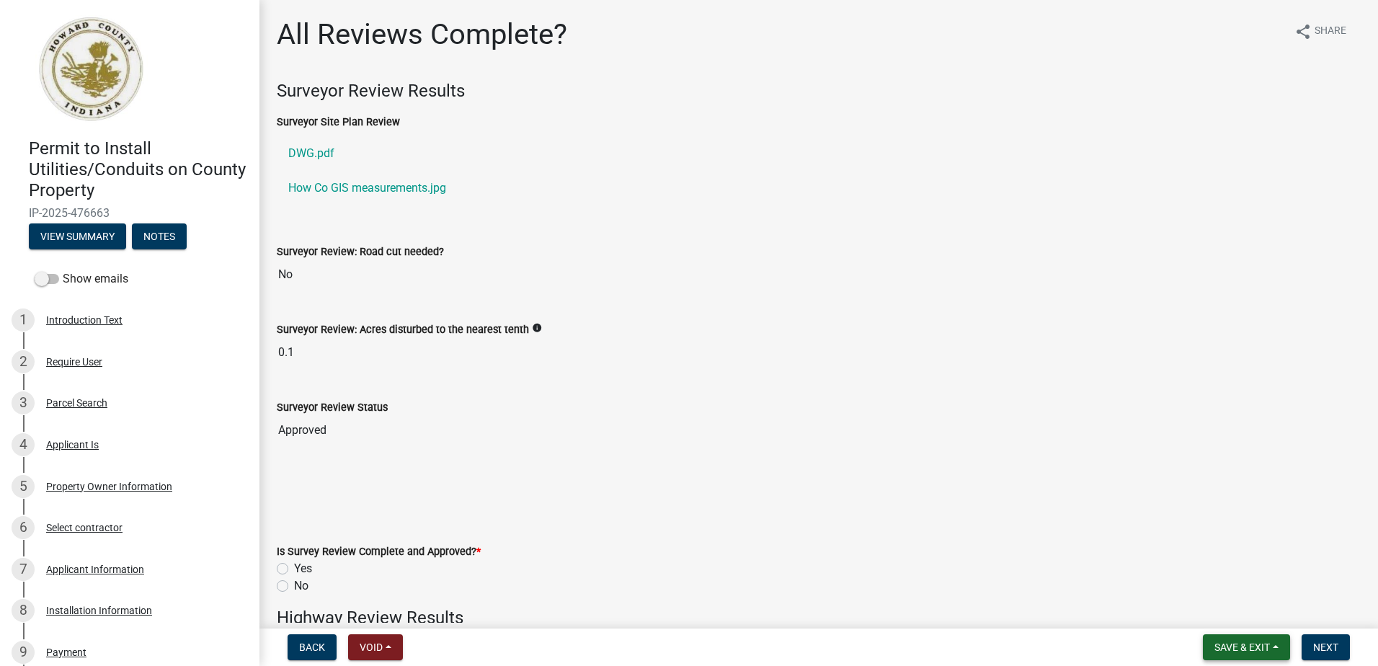
click at [1246, 648] on span "Save & Exit" at bounding box center [1241, 647] width 55 height 12
click at [1216, 610] on button "Save & Exit" at bounding box center [1231, 609] width 115 height 35
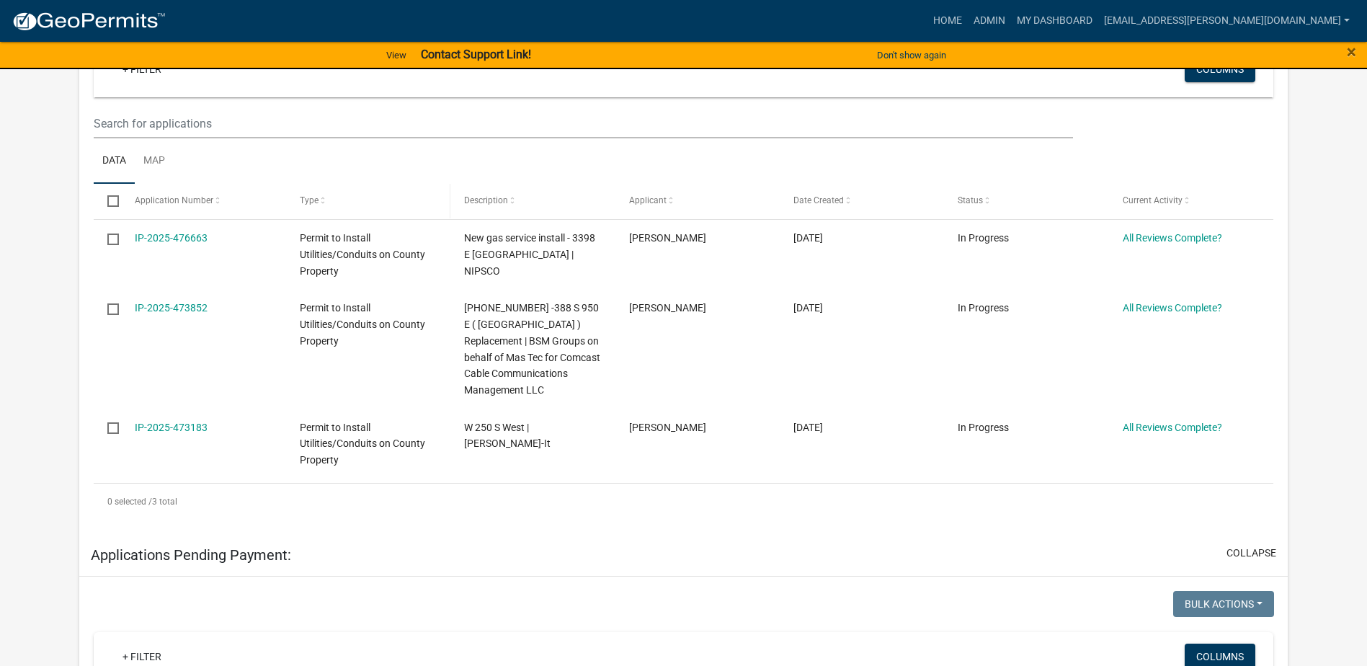
scroll to position [360, 0]
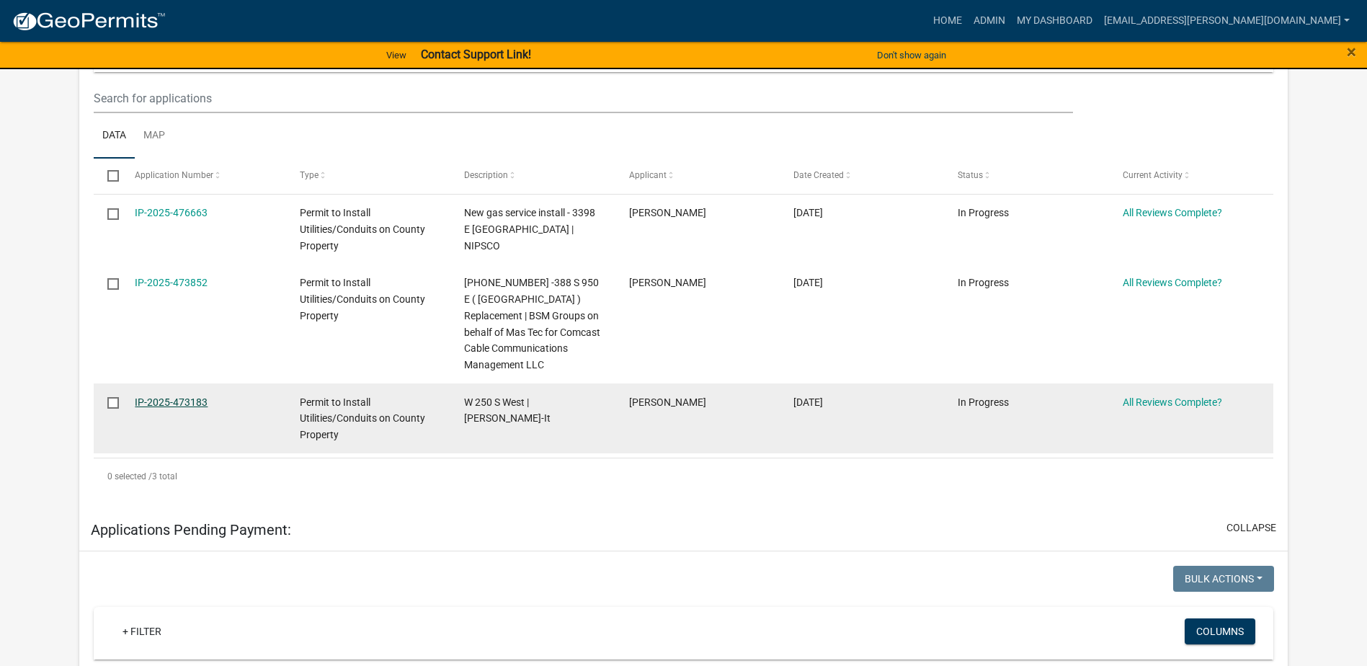
click at [192, 406] on link "IP-2025-473183" at bounding box center [171, 402] width 73 height 12
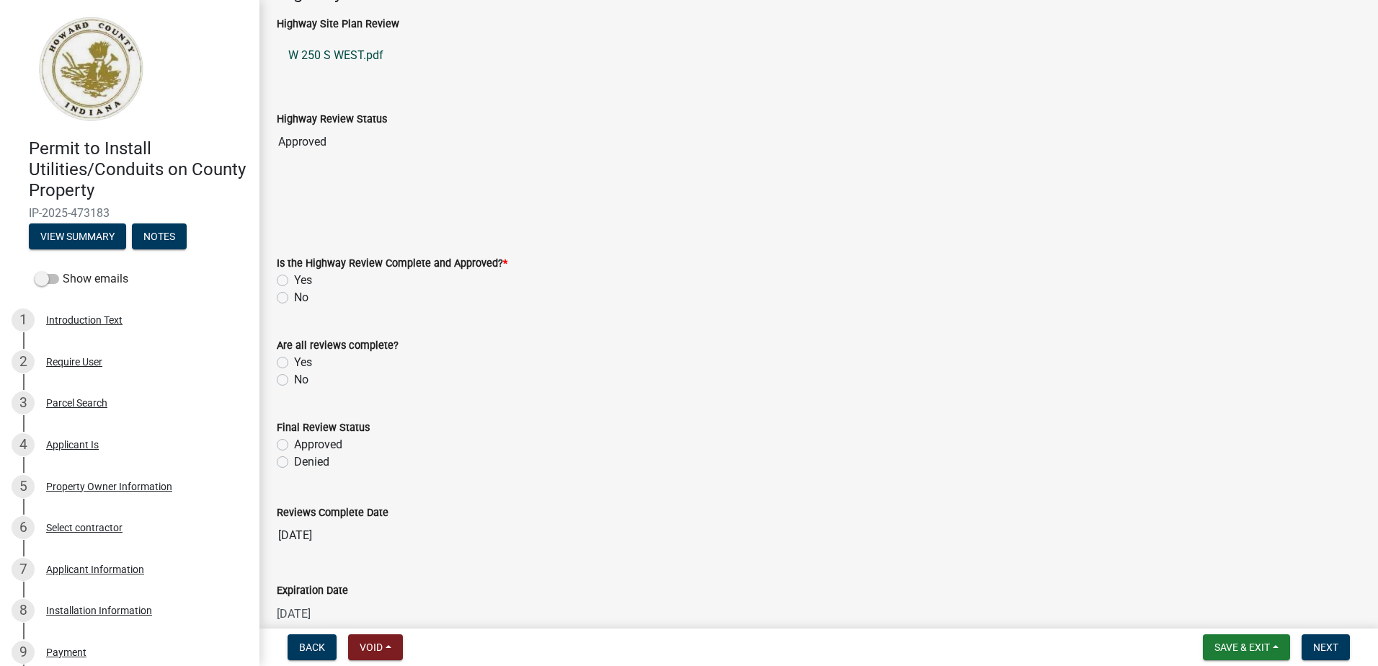
scroll to position [864, 0]
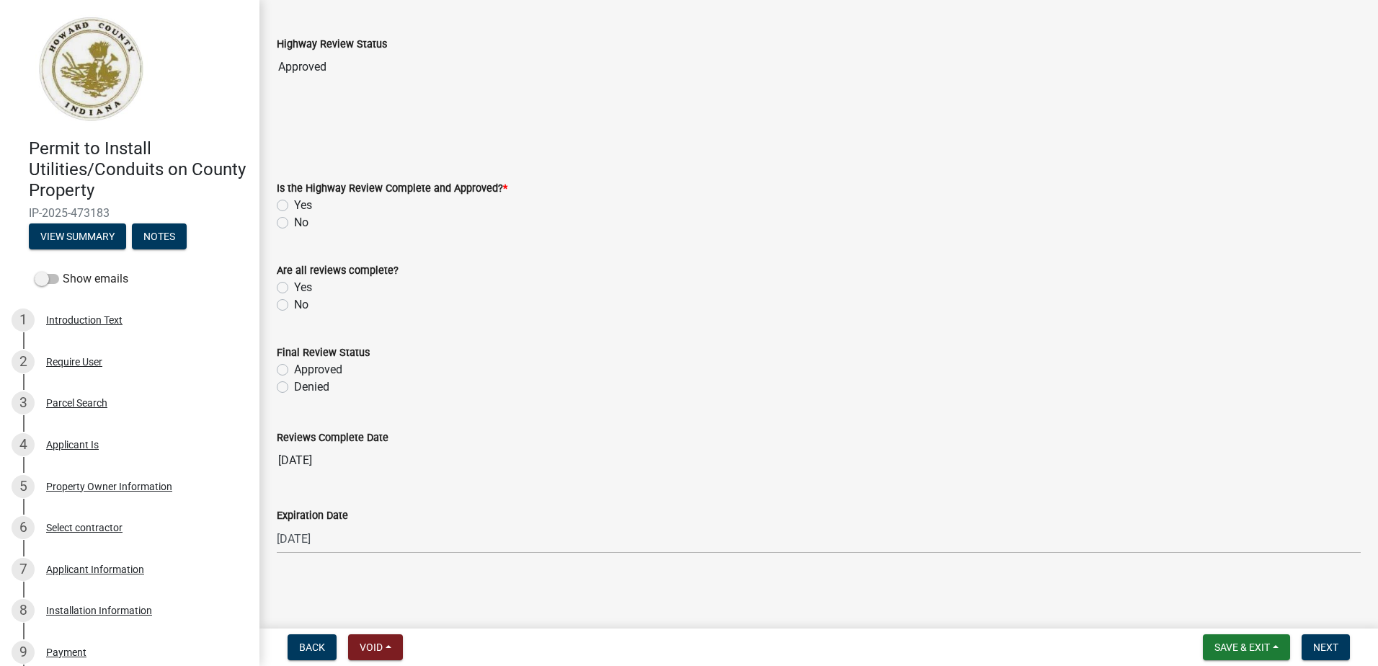
click at [294, 372] on label "Approved" at bounding box center [318, 369] width 48 height 17
click at [294, 370] on input "Approved" at bounding box center [298, 365] width 9 height 9
radio input "true"
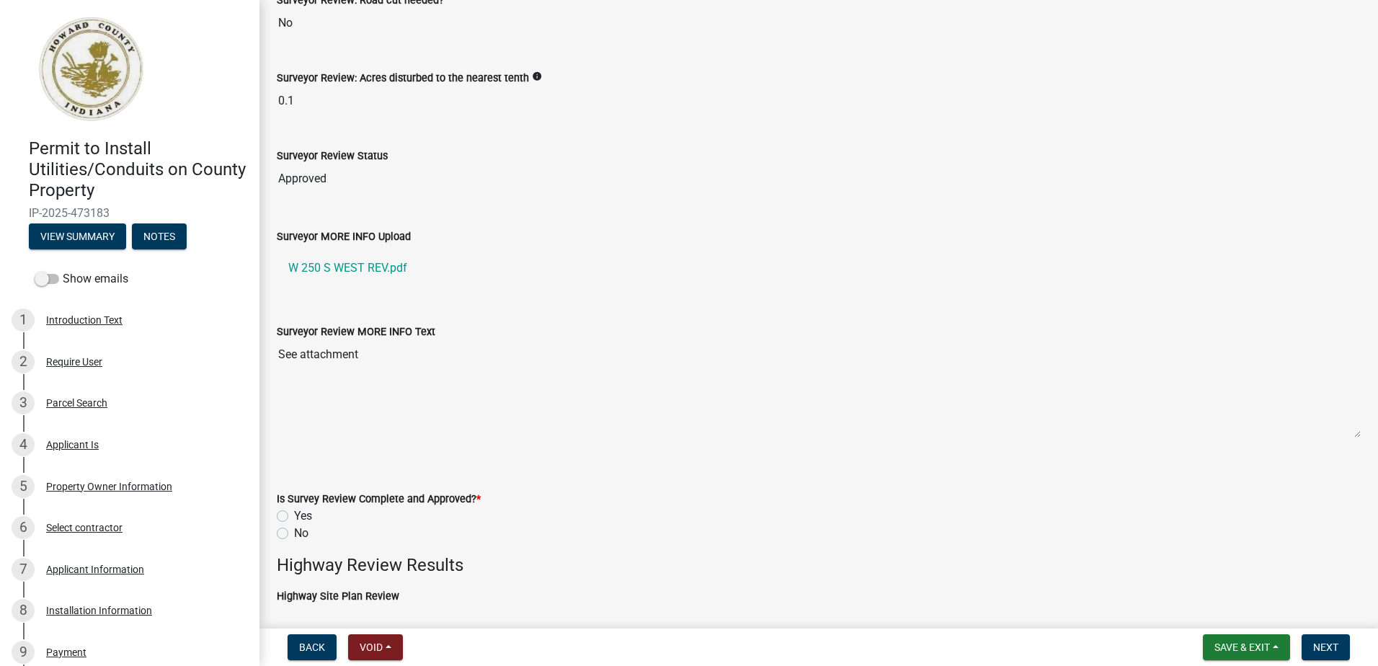
scroll to position [215, 0]
click at [294, 520] on label "Yes" at bounding box center [303, 517] width 18 height 17
click at [294, 518] on input "Yes" at bounding box center [298, 513] width 9 height 9
radio input "true"
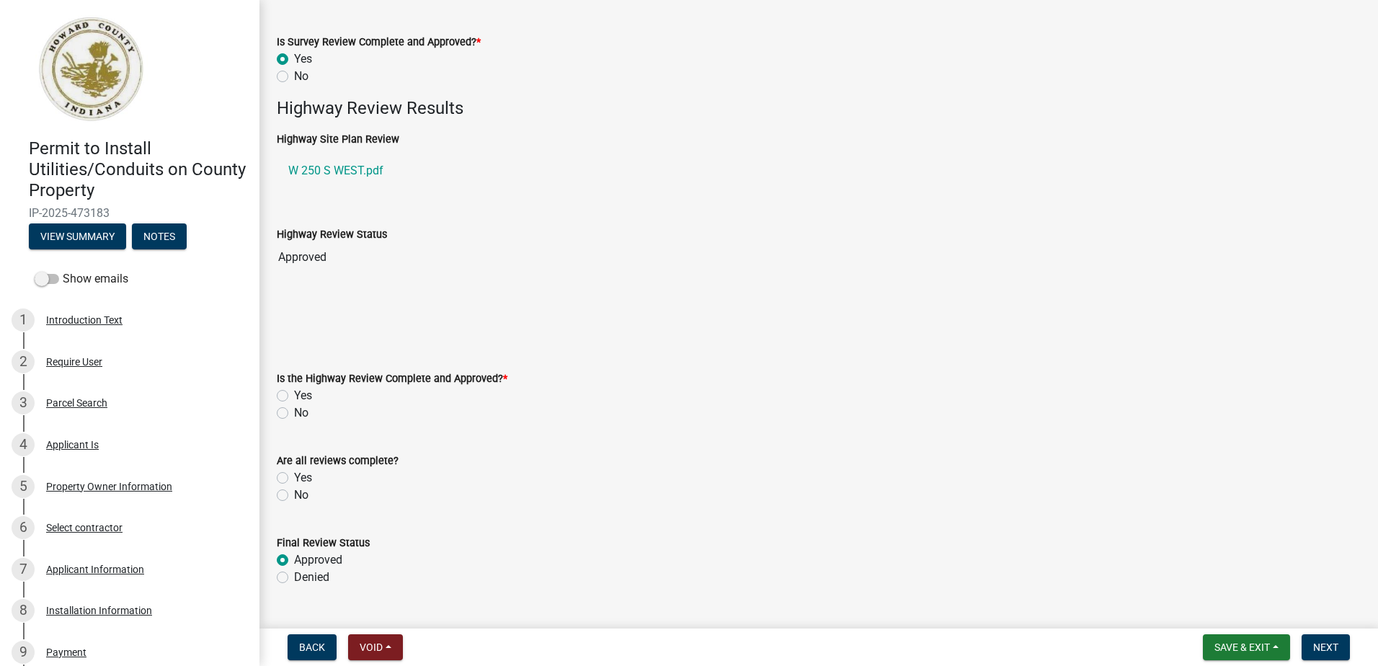
scroll to position [720, 0]
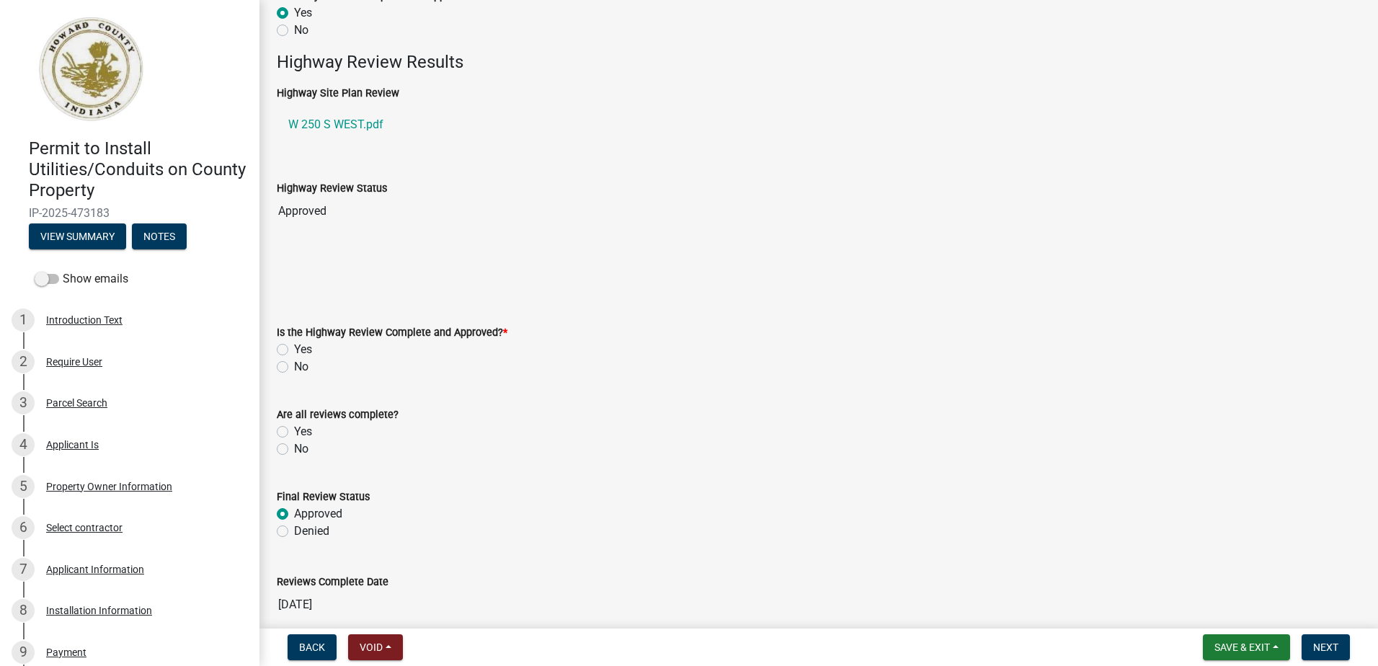
click at [294, 352] on label "Yes" at bounding box center [303, 349] width 18 height 17
click at [294, 350] on input "Yes" at bounding box center [298, 345] width 9 height 9
radio input "true"
drag, startPoint x: 278, startPoint y: 430, endPoint x: 307, endPoint y: 439, distance: 30.1
click at [294, 431] on label "Yes" at bounding box center [303, 431] width 18 height 17
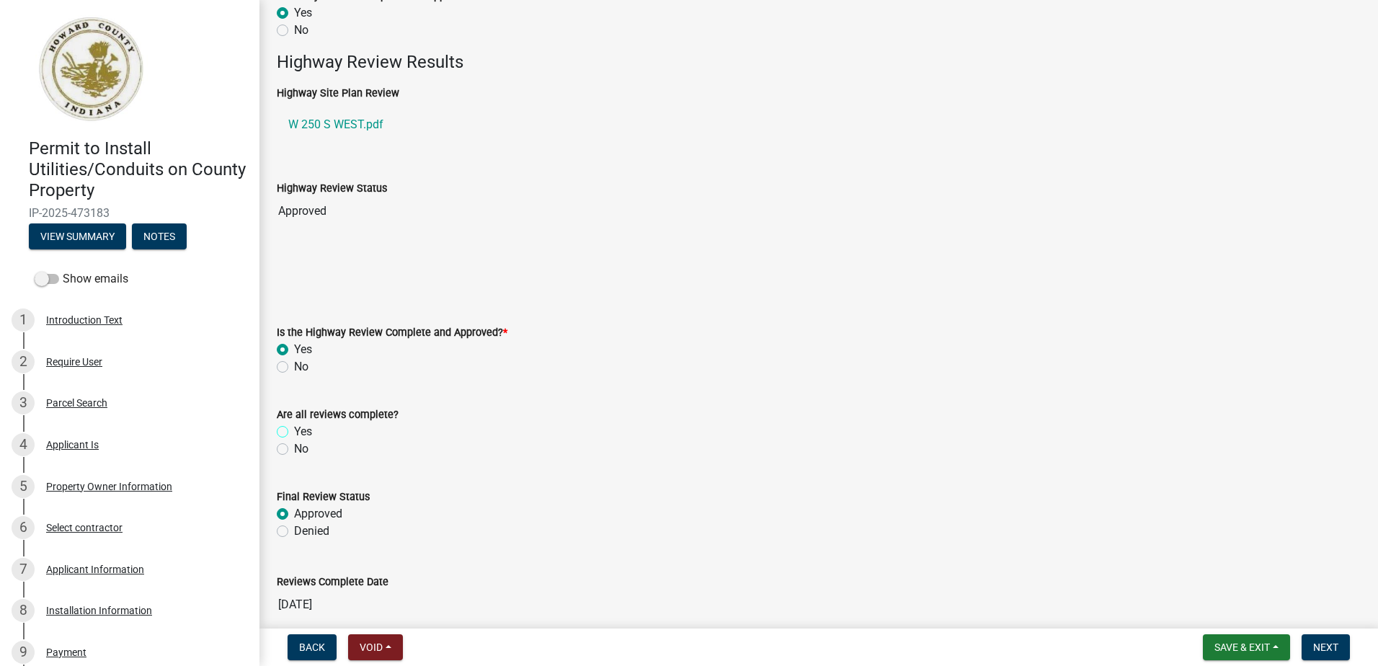
click at [294, 431] on input "Yes" at bounding box center [298, 427] width 9 height 9
radio input "true"
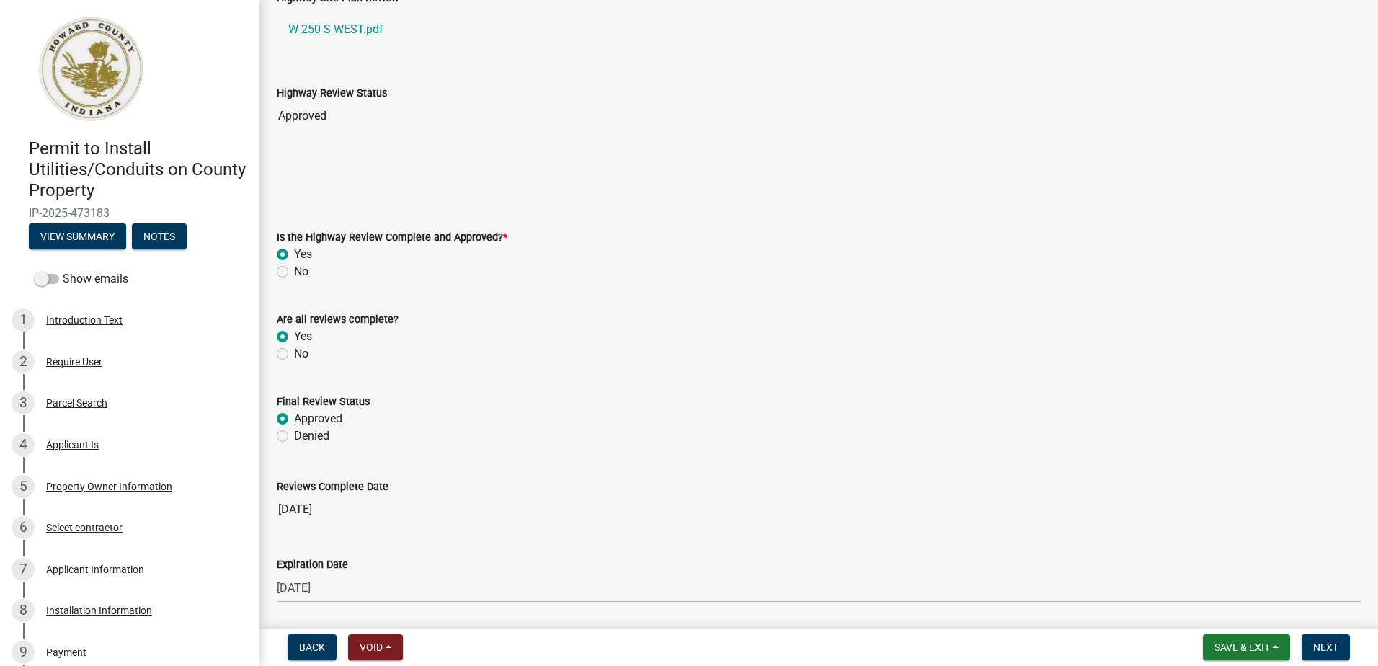
scroll to position [864, 0]
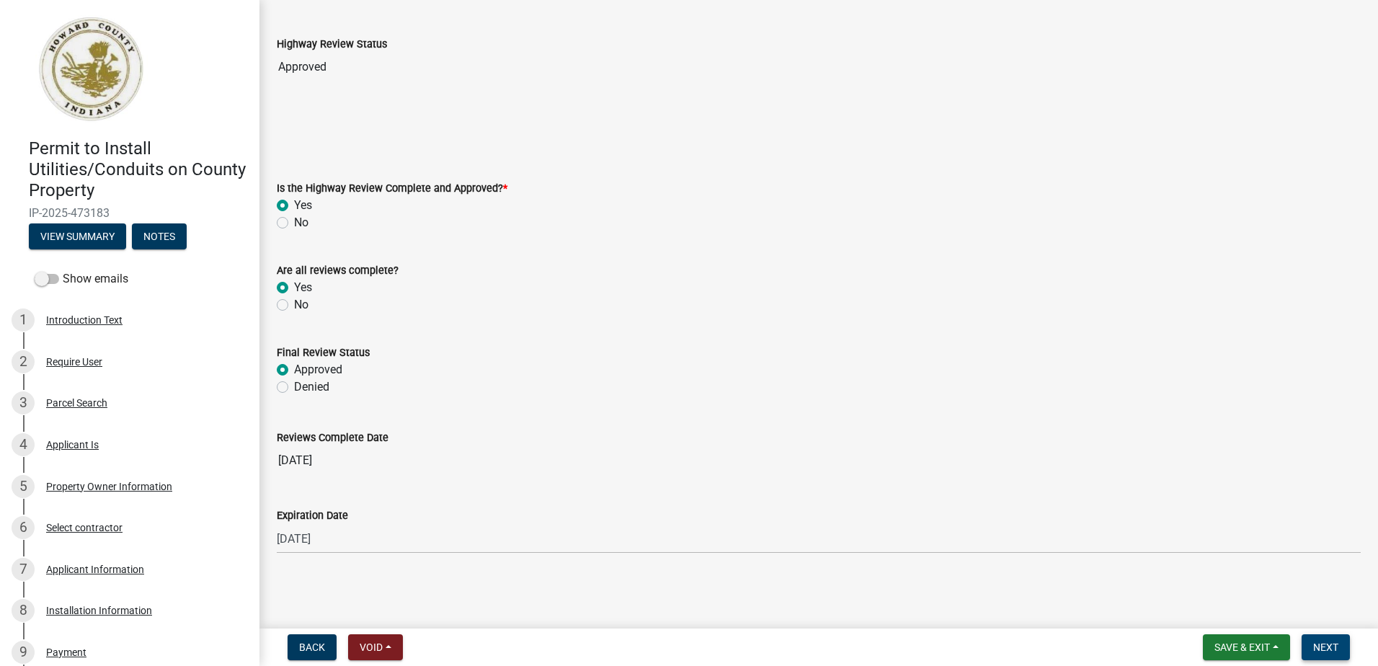
click at [1318, 648] on span "Next" at bounding box center [1325, 647] width 25 height 12
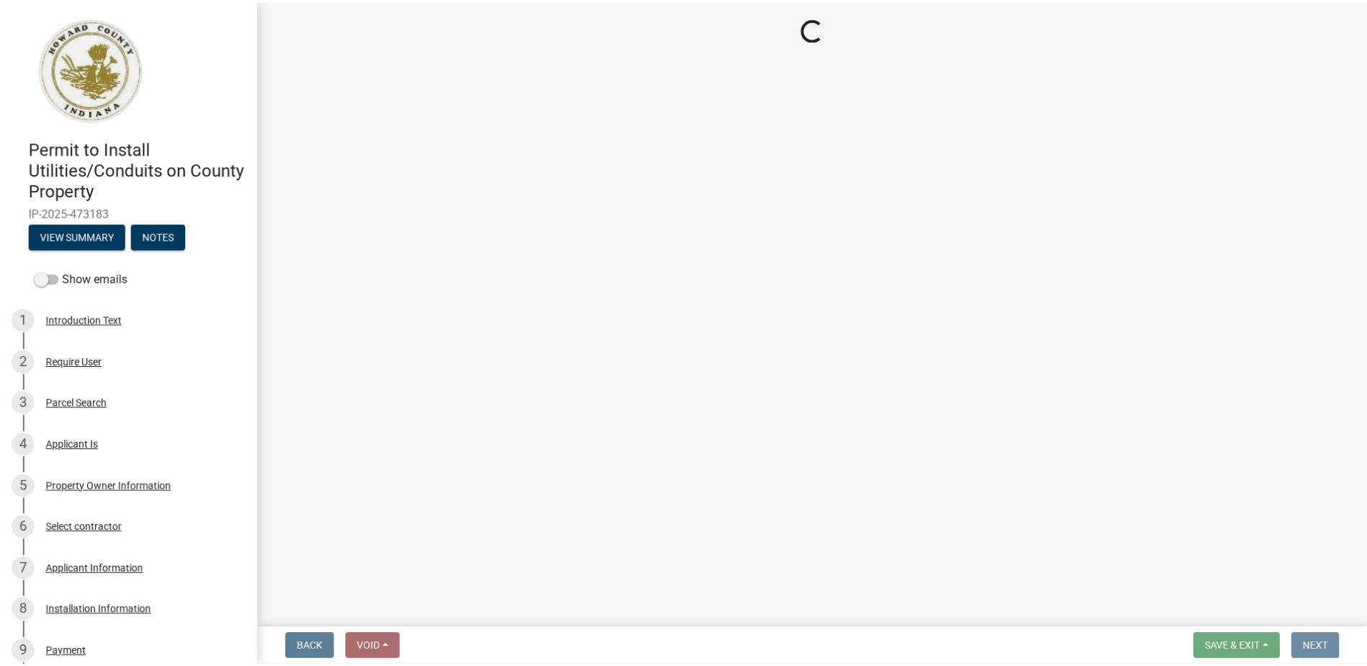
scroll to position [0, 0]
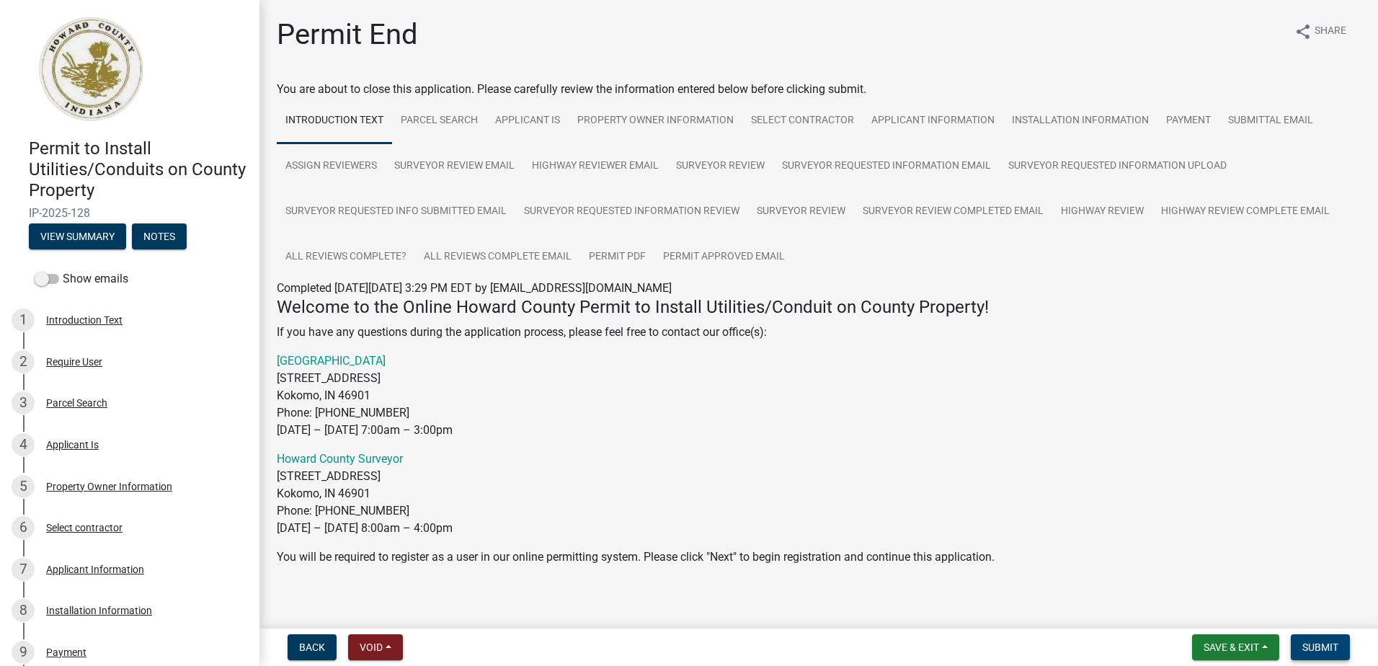
click at [1312, 648] on span "Submit" at bounding box center [1320, 647] width 36 height 12
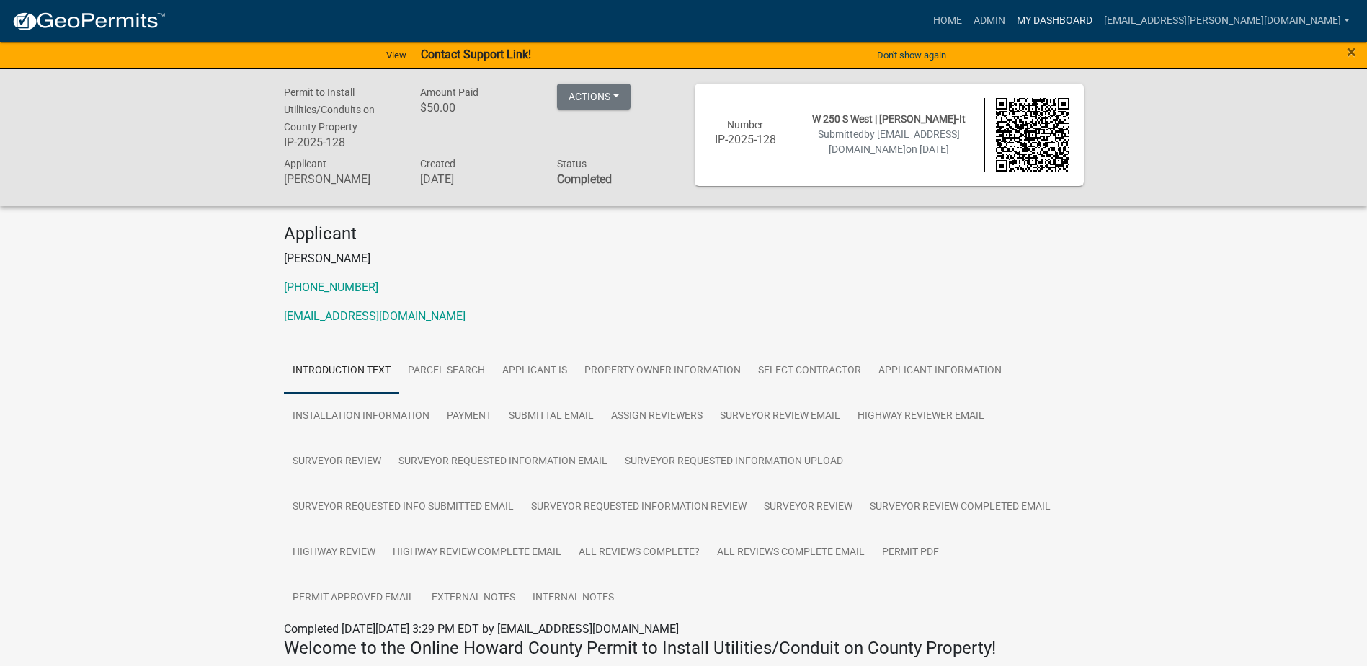
click at [1087, 24] on link "My Dashboard" at bounding box center [1054, 20] width 87 height 27
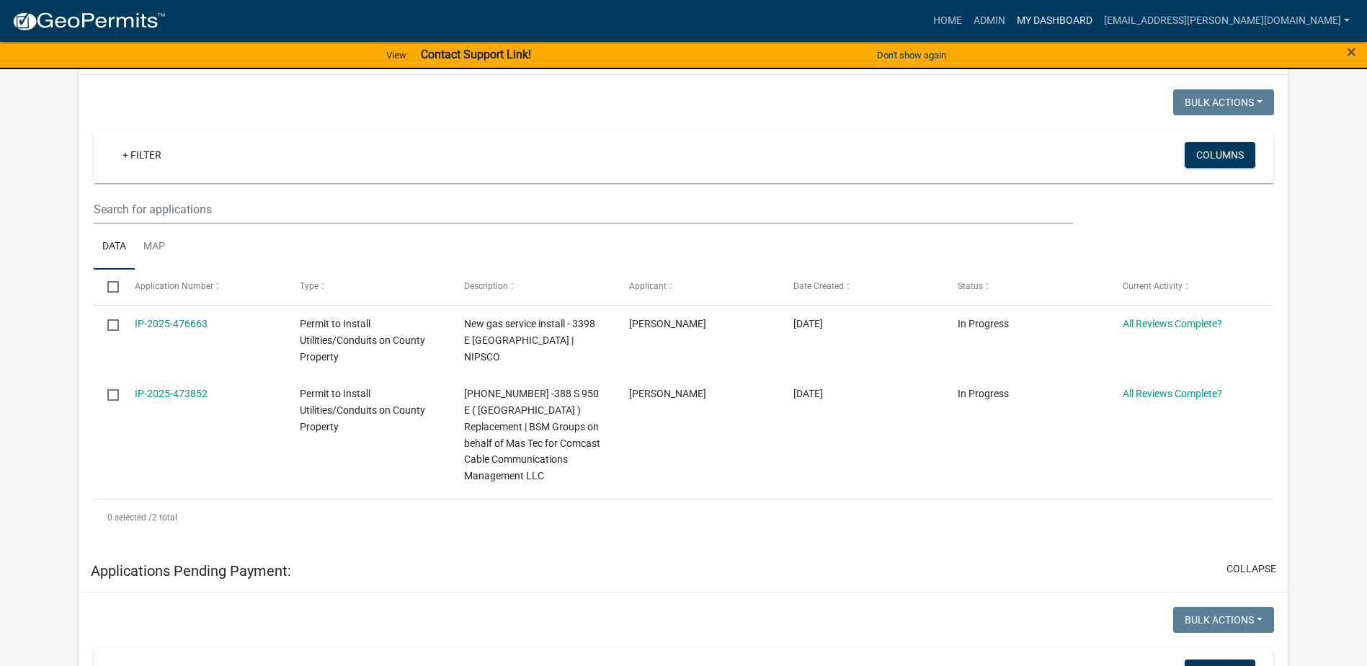
scroll to position [288, 0]
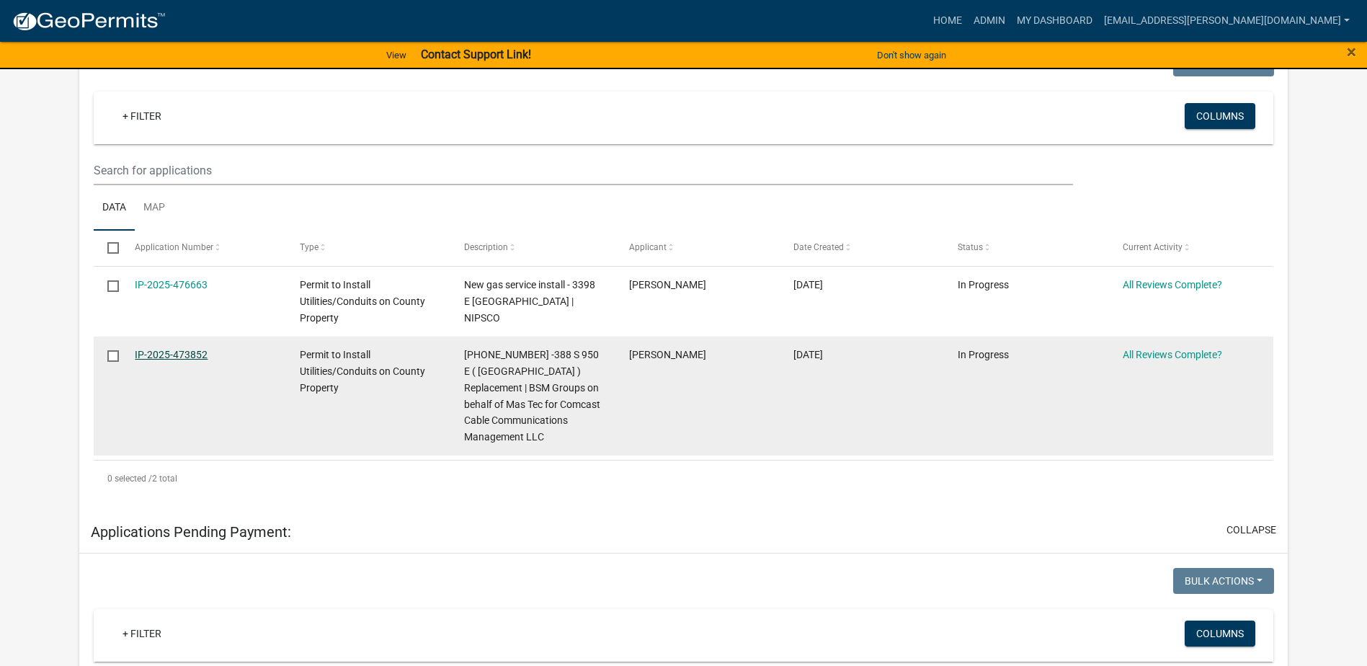
click at [144, 351] on link "IP-2025-473852" at bounding box center [171, 355] width 73 height 12
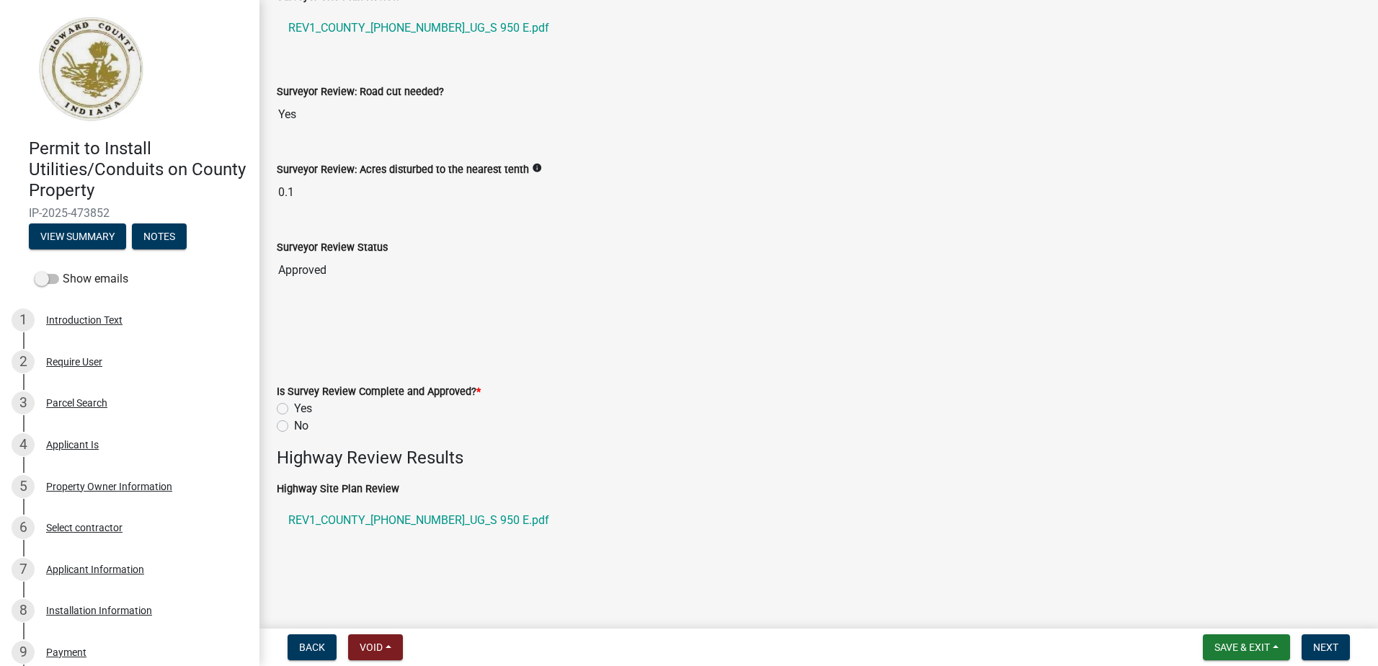
scroll to position [144, 0]
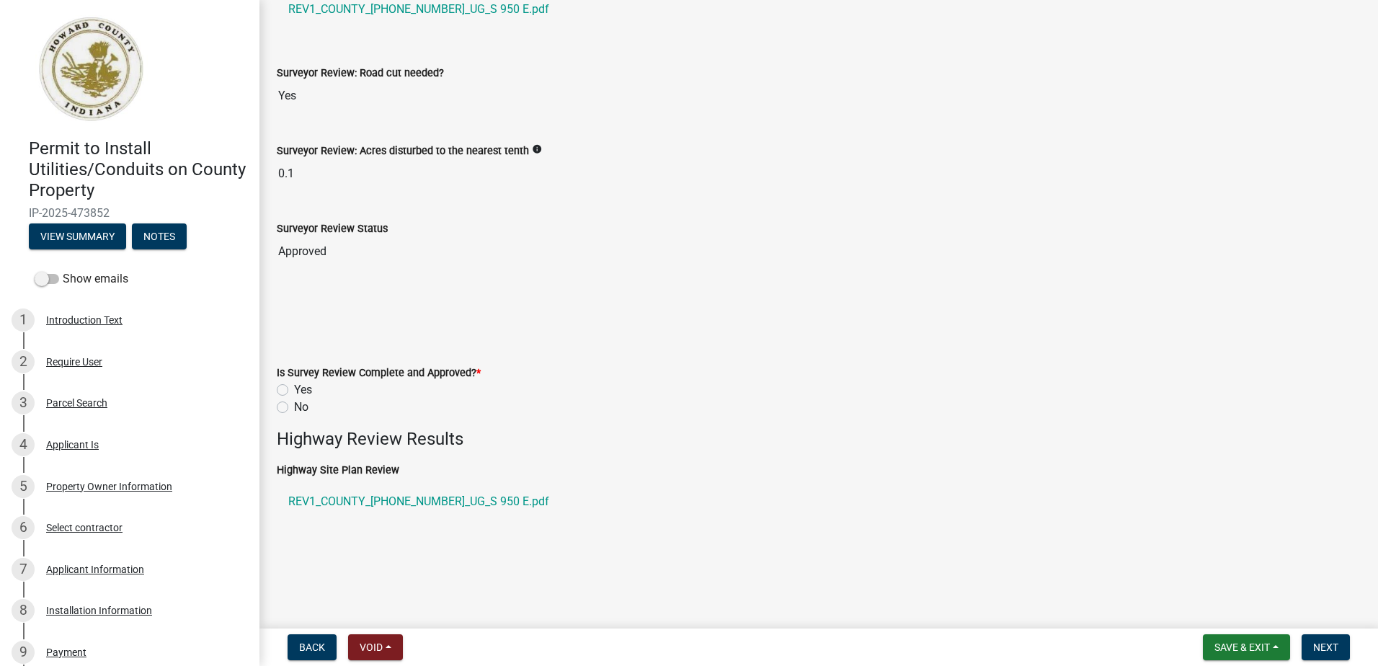
click at [294, 391] on label "Yes" at bounding box center [303, 389] width 18 height 17
click at [294, 391] on input "Yes" at bounding box center [298, 385] width 9 height 9
radio input "true"
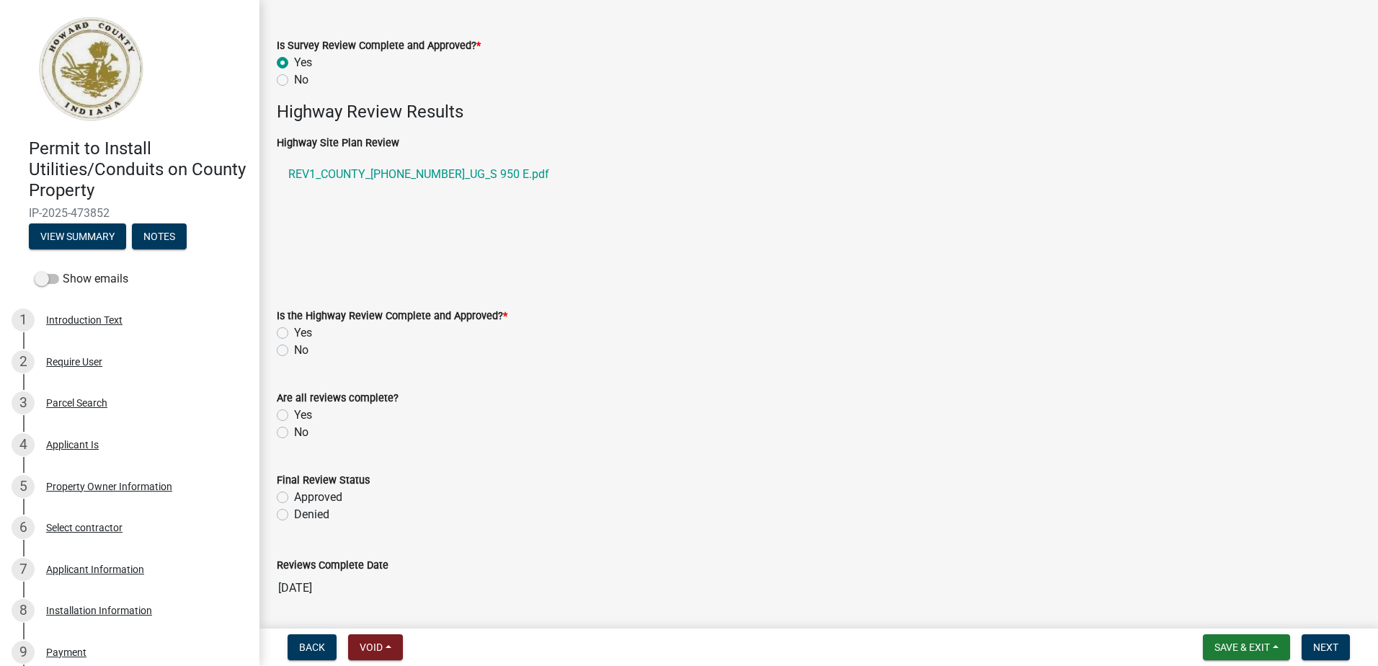
scroll to position [504, 0]
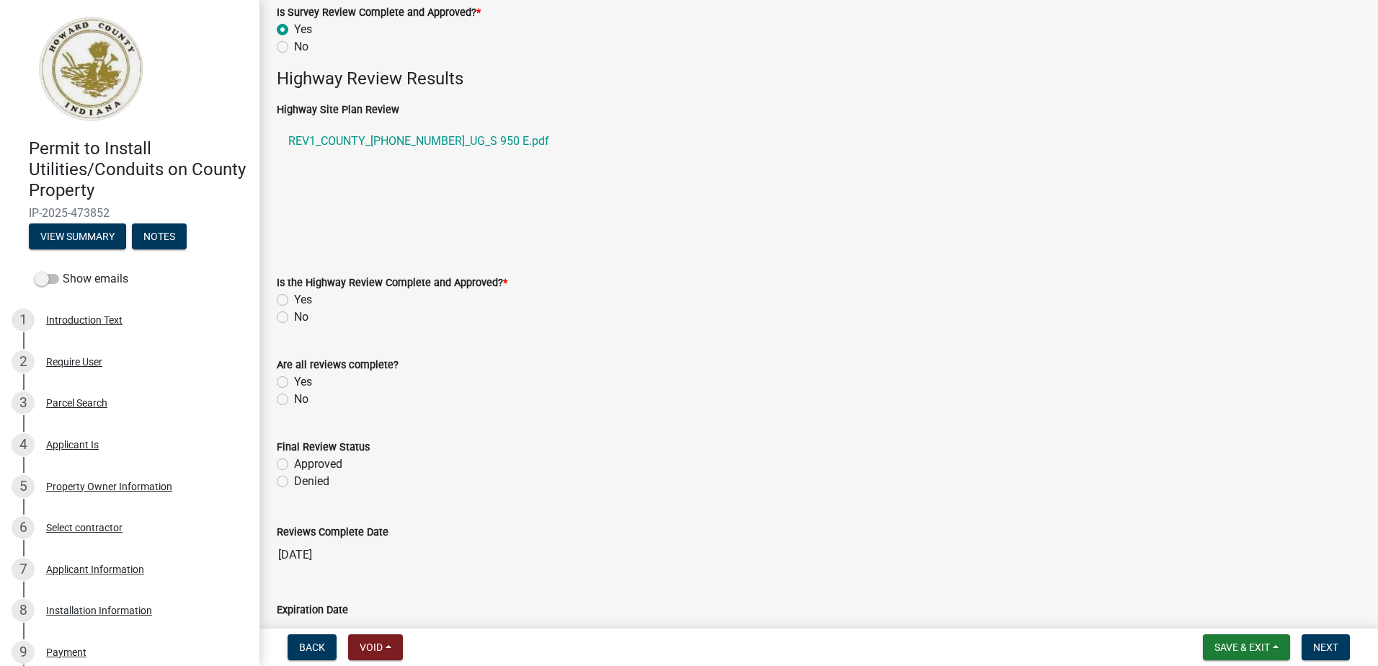
click at [294, 299] on label "Yes" at bounding box center [303, 299] width 18 height 17
click at [294, 299] on input "Yes" at bounding box center [298, 295] width 9 height 9
radio input "true"
click at [294, 383] on label "Yes" at bounding box center [303, 381] width 18 height 17
click at [294, 383] on input "Yes" at bounding box center [298, 377] width 9 height 9
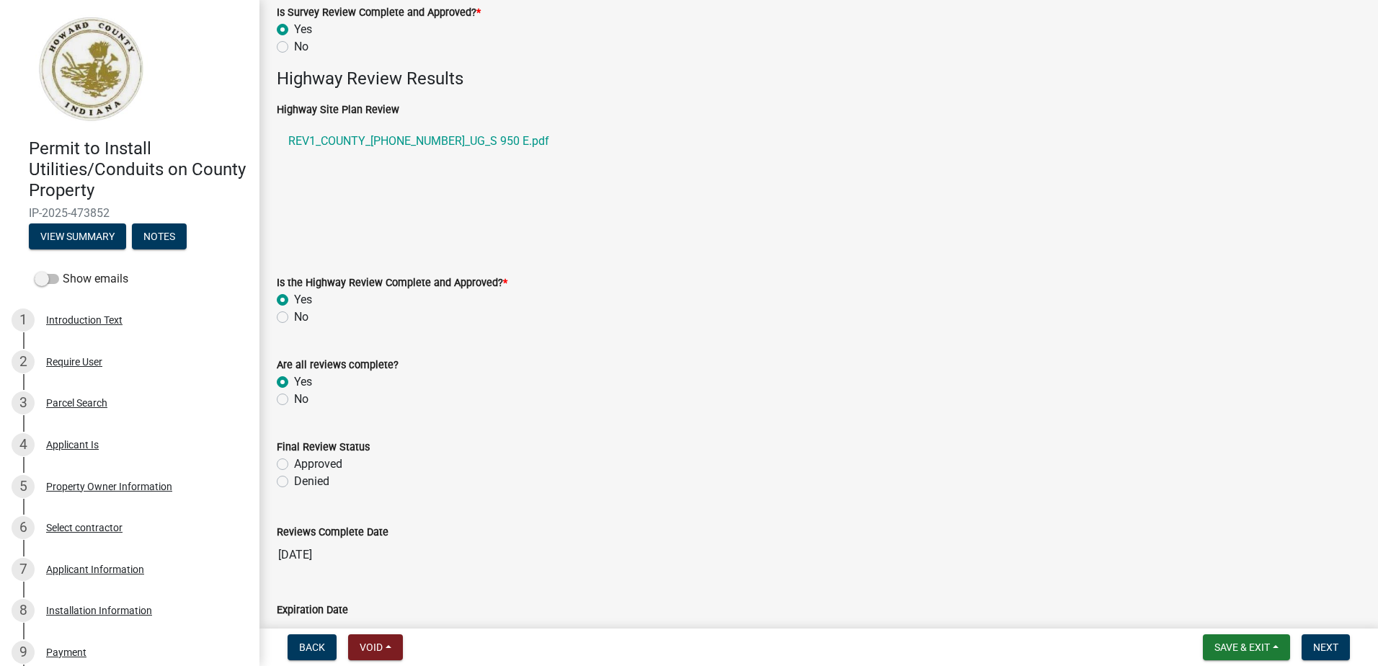
radio input "true"
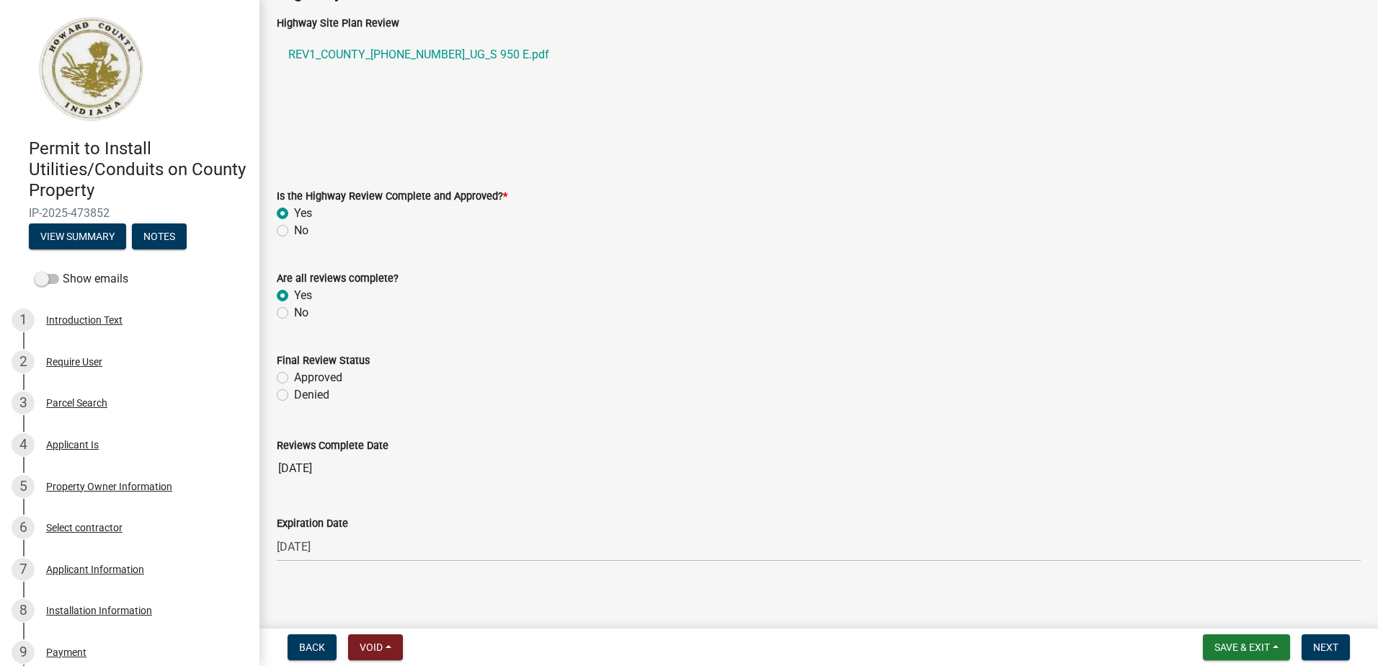
scroll to position [599, 0]
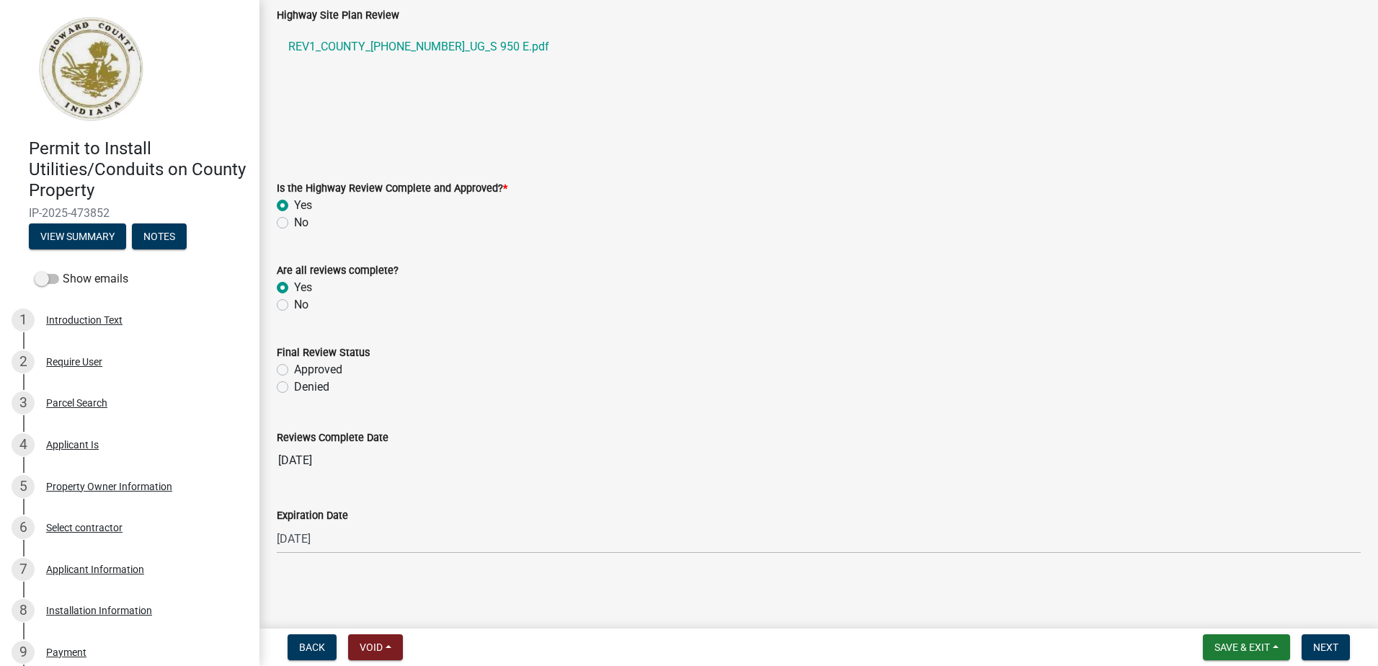
click at [294, 370] on label "Approved" at bounding box center [318, 369] width 48 height 17
click at [294, 370] on input "Approved" at bounding box center [298, 365] width 9 height 9
radio input "true"
click at [1335, 651] on span "Next" at bounding box center [1325, 647] width 25 height 12
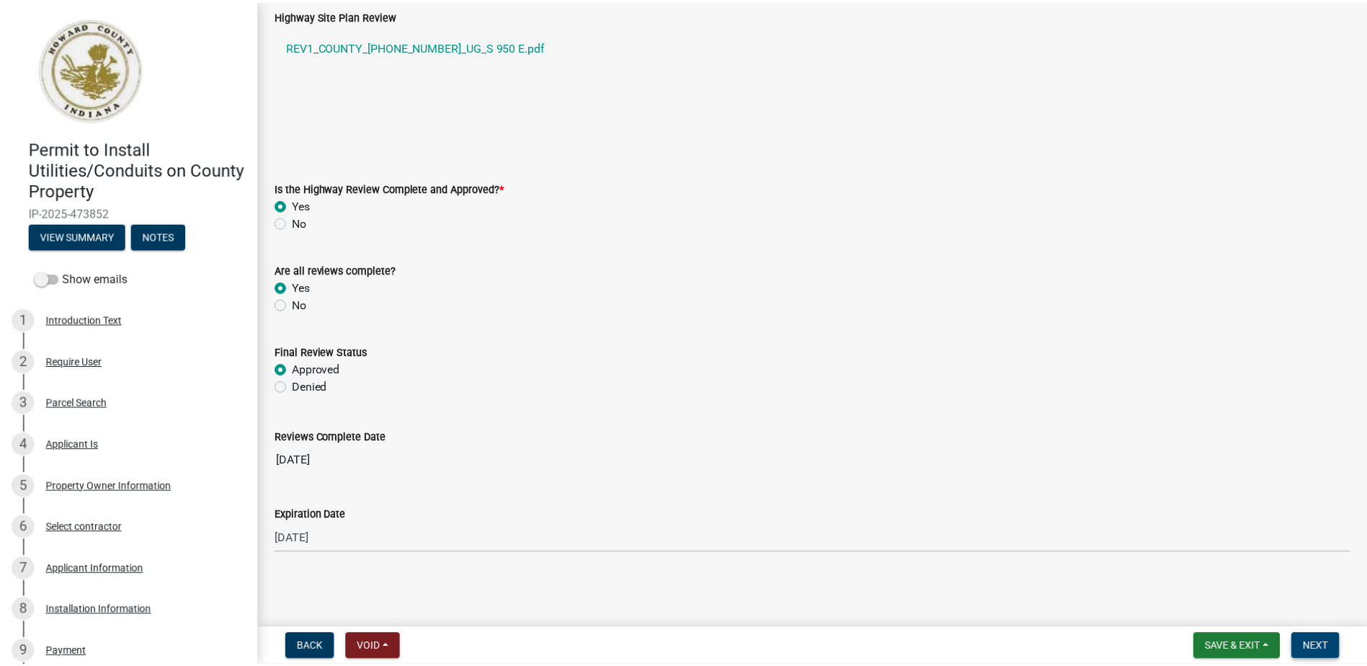
scroll to position [0, 0]
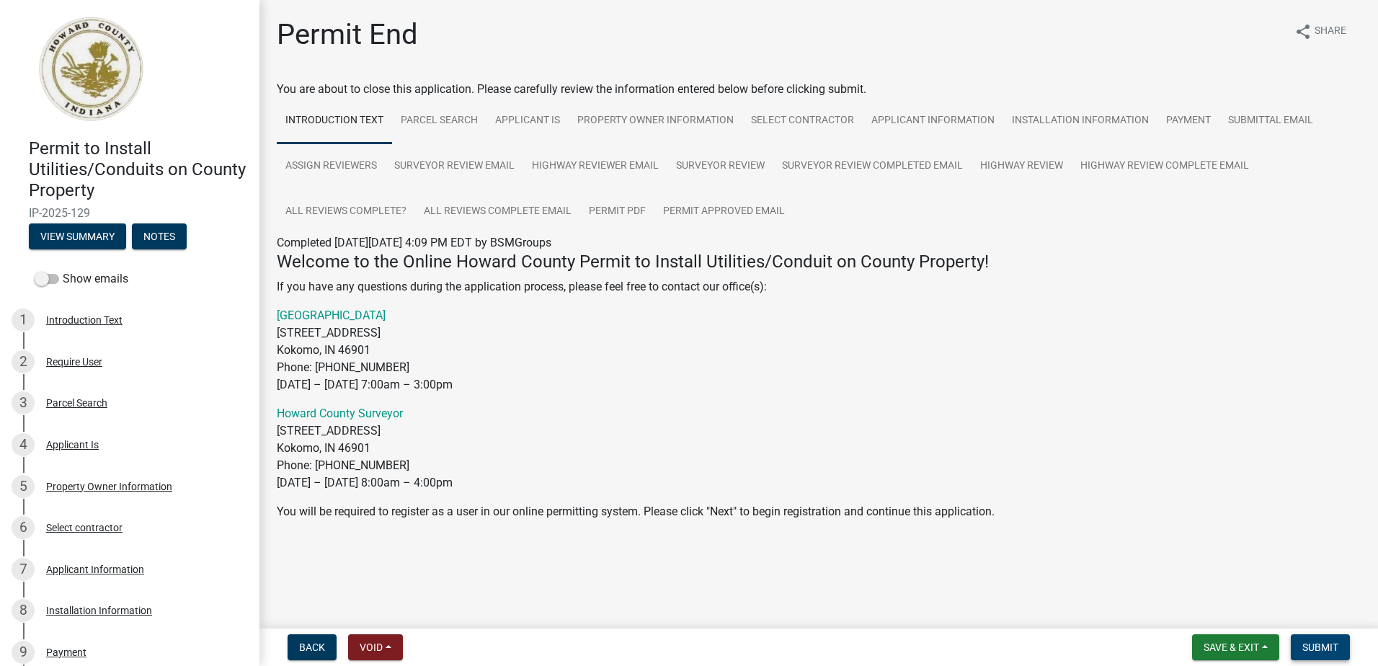
click at [1328, 647] on span "Submit" at bounding box center [1320, 647] width 36 height 12
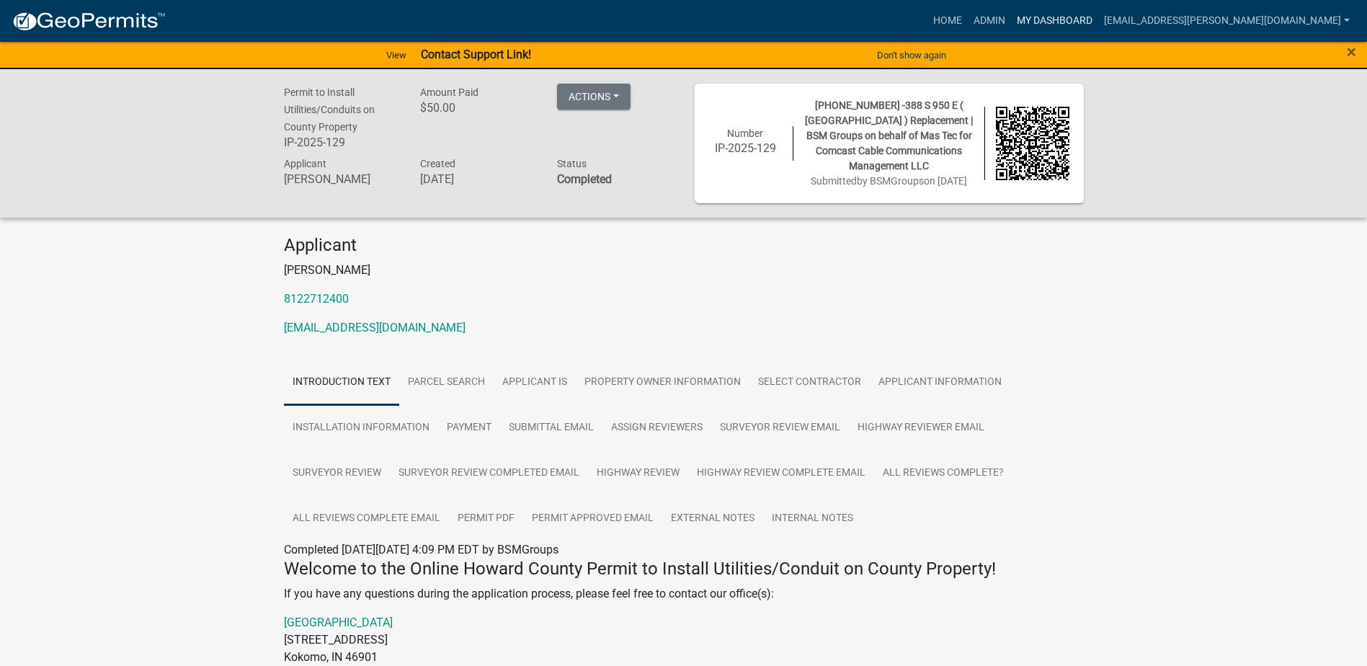
click at [1071, 15] on link "My Dashboard" at bounding box center [1054, 20] width 87 height 27
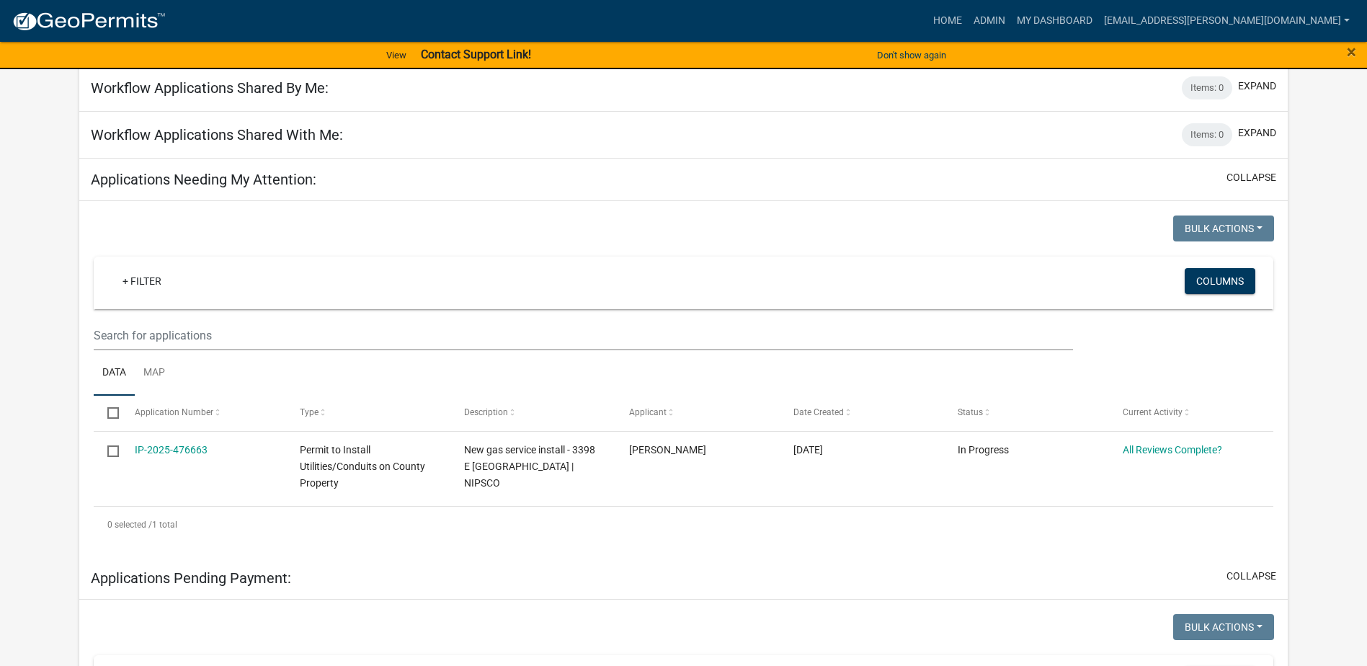
scroll to position [216, 0]
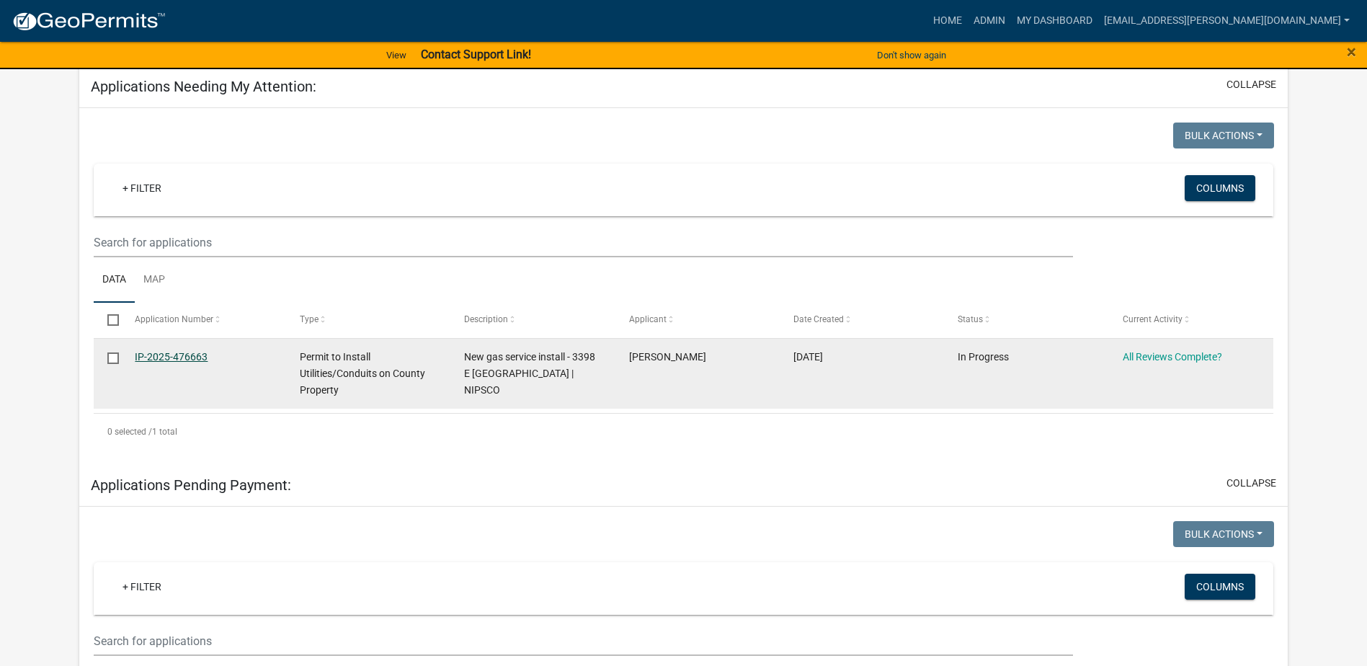
click at [180, 356] on link "IP-2025-476663" at bounding box center [171, 357] width 73 height 12
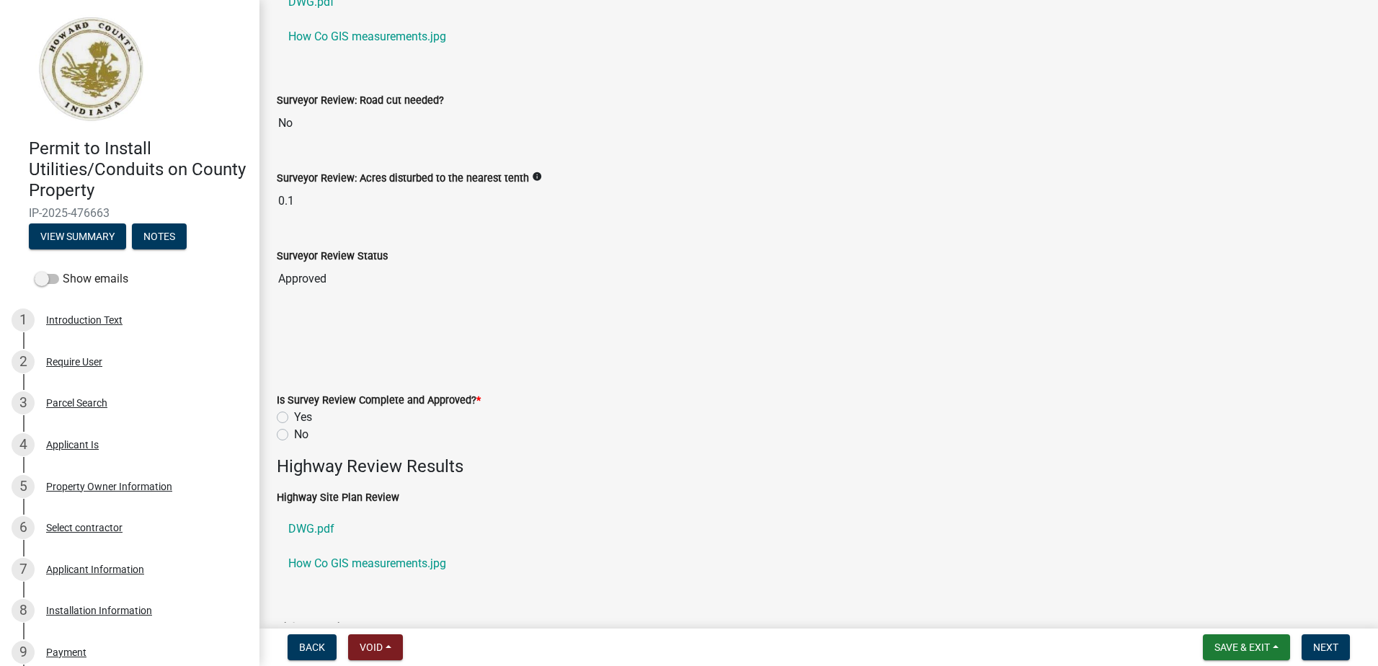
scroll to position [216, 0]
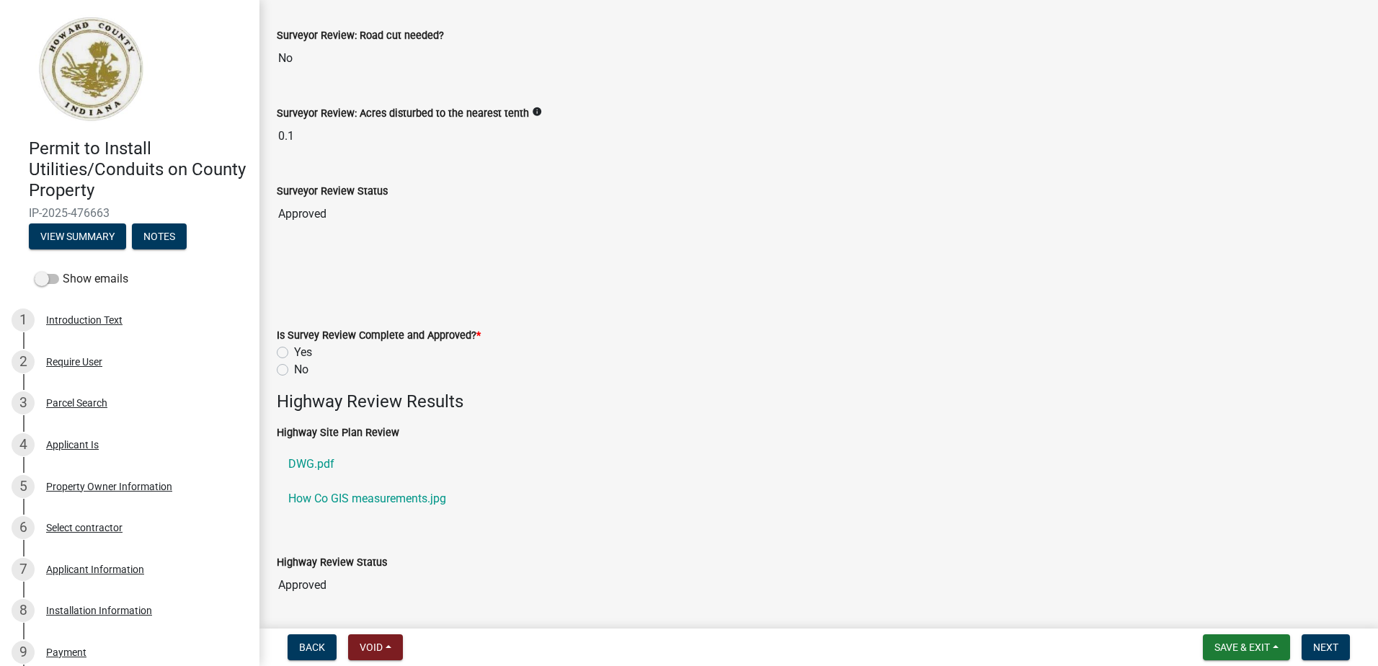
click at [294, 352] on label "Yes" at bounding box center [303, 352] width 18 height 17
click at [294, 352] on input "Yes" at bounding box center [298, 348] width 9 height 9
radio input "true"
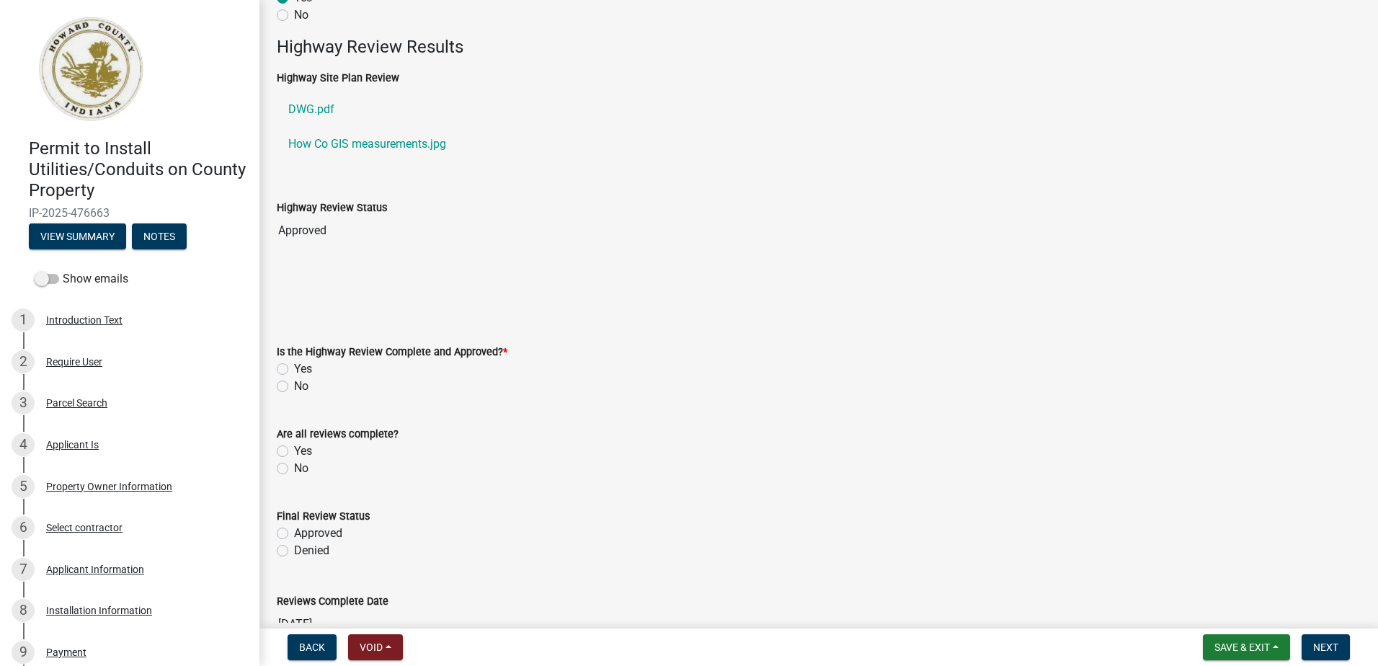
scroll to position [648, 0]
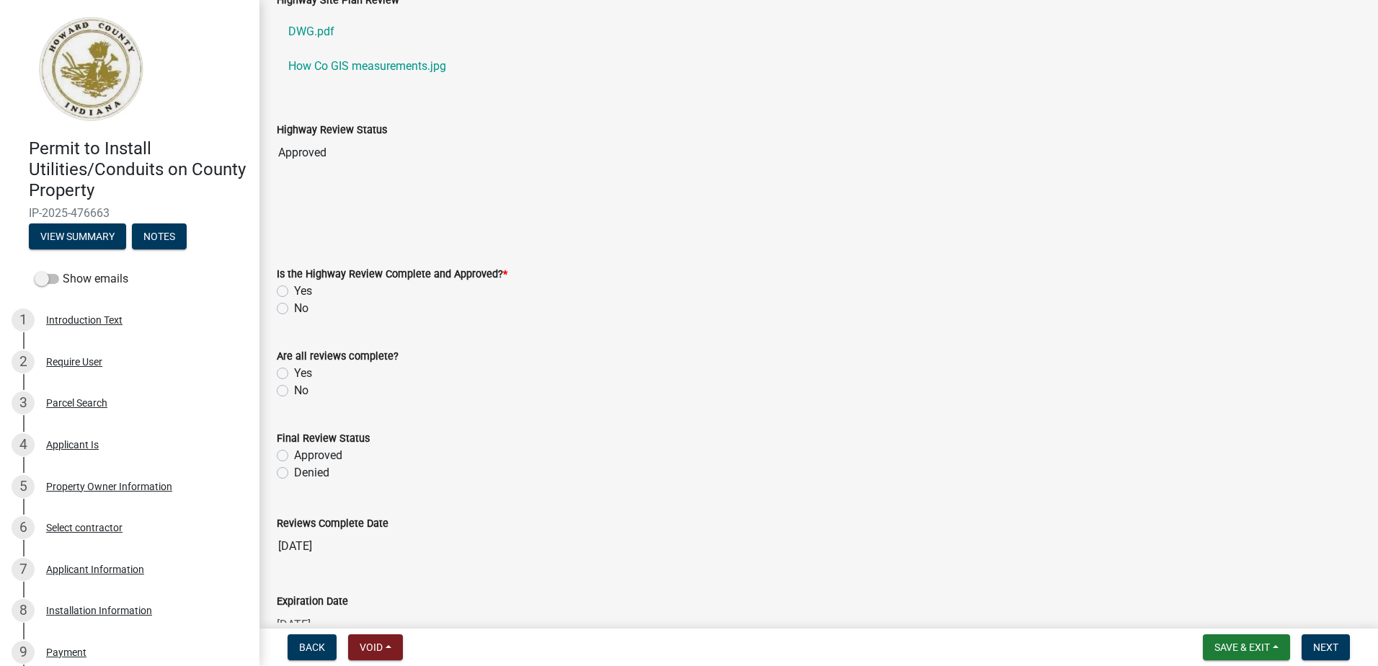
click at [294, 293] on label "Yes" at bounding box center [303, 290] width 18 height 17
click at [294, 292] on input "Yes" at bounding box center [298, 286] width 9 height 9
radio input "true"
click at [294, 373] on label "Yes" at bounding box center [303, 373] width 18 height 17
click at [294, 373] on input "Yes" at bounding box center [298, 369] width 9 height 9
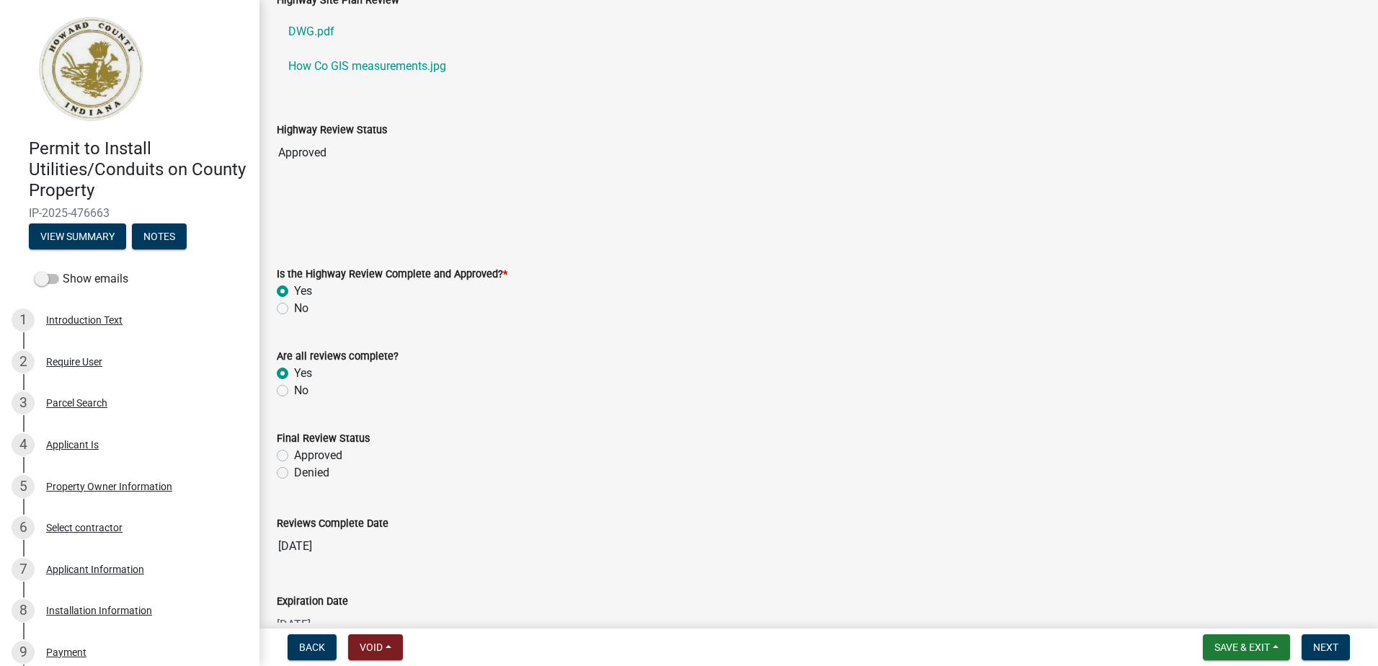
radio input "true"
drag, startPoint x: 278, startPoint y: 458, endPoint x: 349, endPoint y: 454, distance: 71.5
click at [294, 458] on label "Approved" at bounding box center [318, 455] width 48 height 17
click at [294, 456] on input "Approved" at bounding box center [298, 451] width 9 height 9
radio input "true"
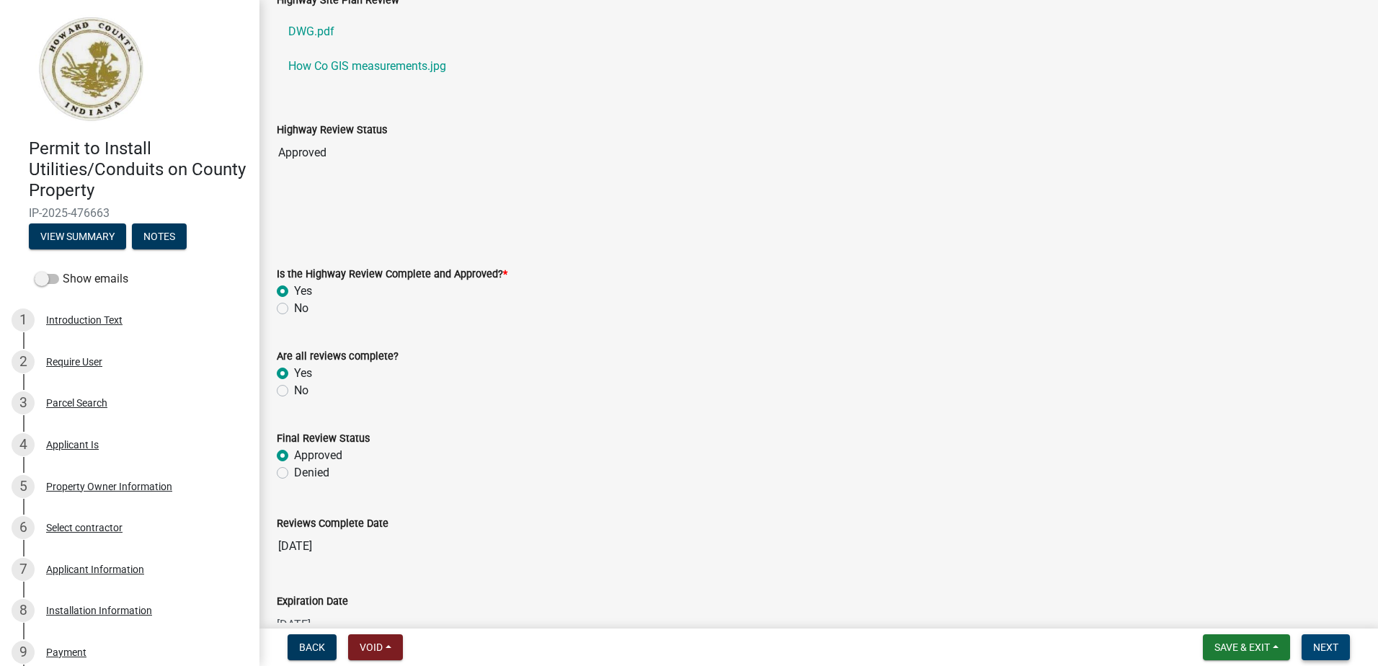
drag, startPoint x: 1306, startPoint y: 635, endPoint x: 1313, endPoint y: 644, distance: 11.3
click at [1313, 644] on nav "Back Void Withdraw Lock Expire Void Save & Exit Save Save & Exit Next" at bounding box center [818, 646] width 1118 height 37
click at [1314, 644] on span "Next" at bounding box center [1325, 647] width 25 height 12
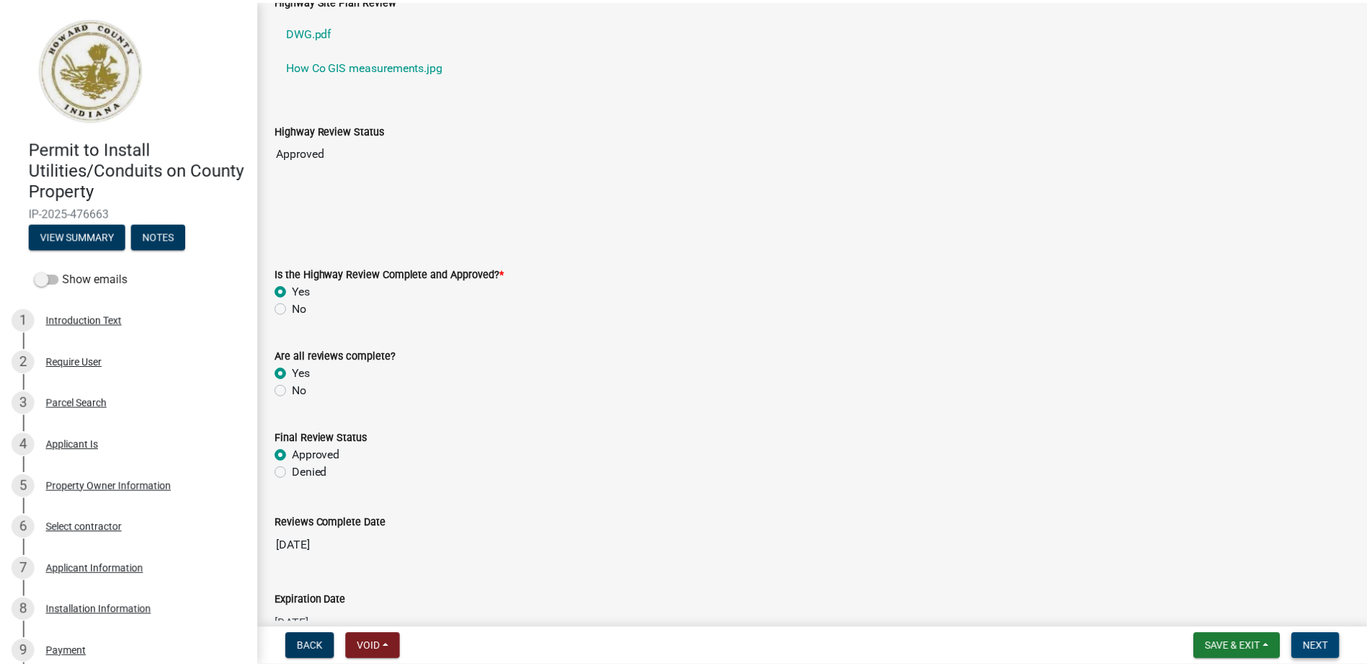
scroll to position [0, 0]
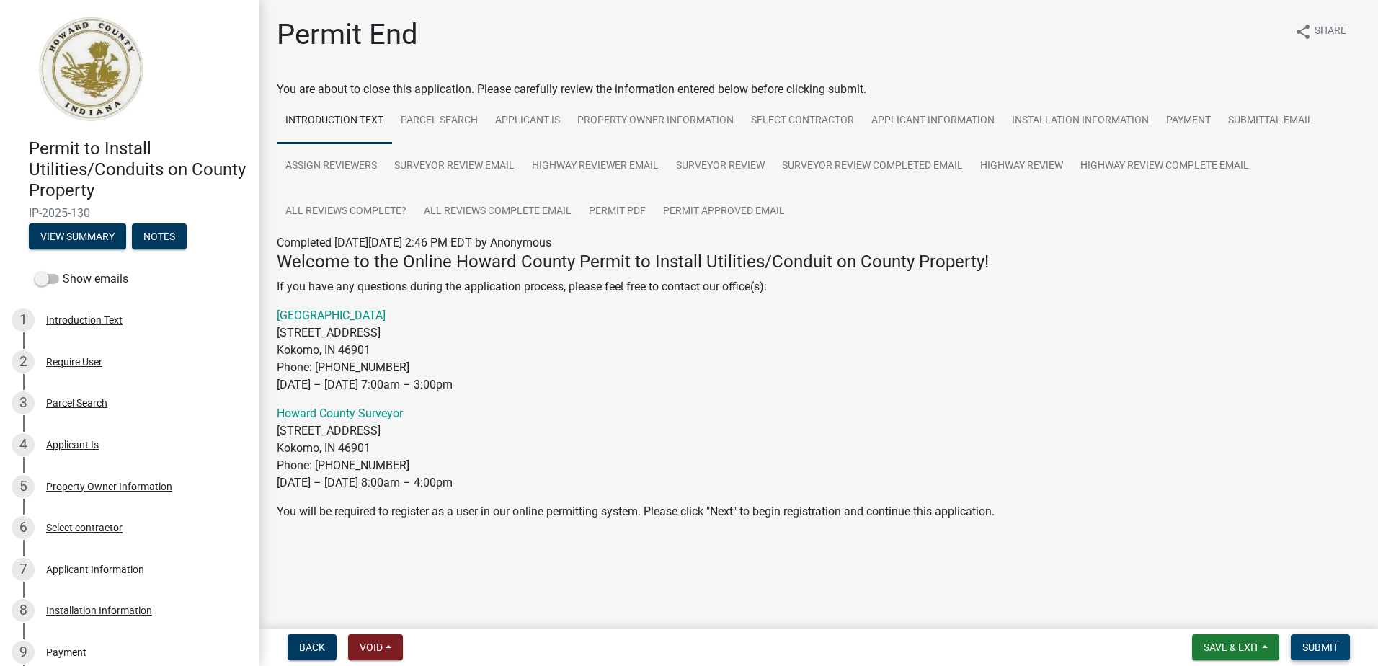
drag, startPoint x: 1305, startPoint y: 644, endPoint x: 1307, endPoint y: 632, distance: 12.4
click at [1305, 642] on span "Submit" at bounding box center [1320, 647] width 36 height 12
